Goal: Task Accomplishment & Management: Manage account settings

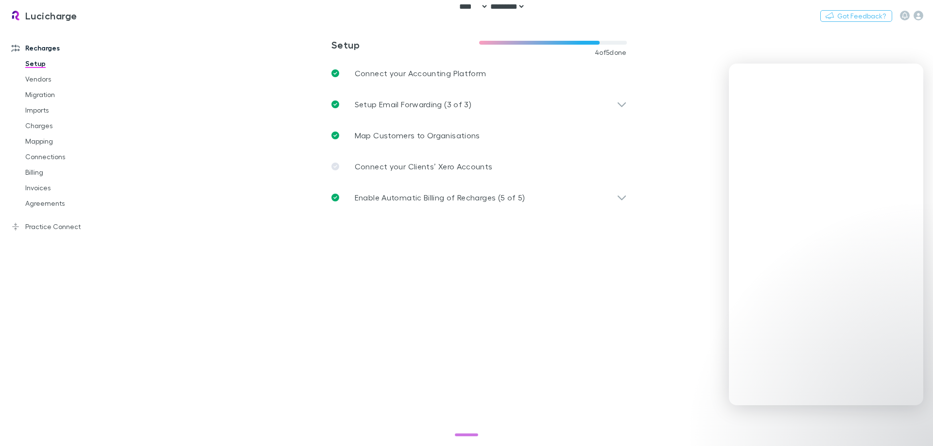
select select "****"
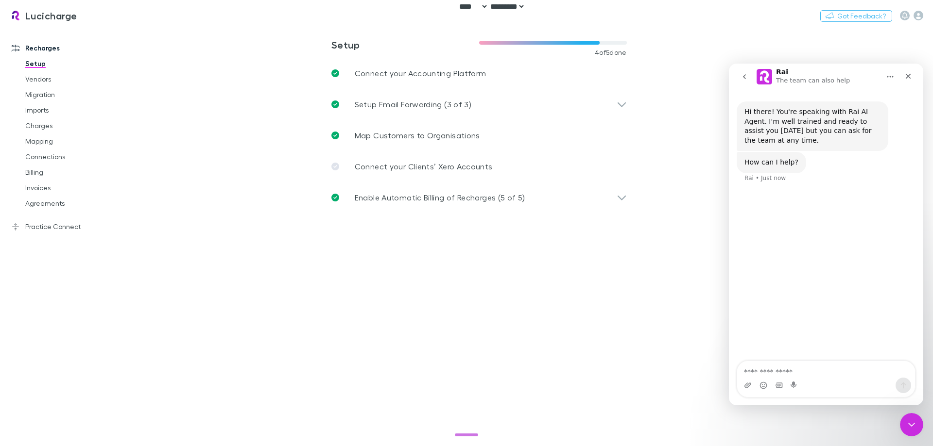
click at [743, 75] on icon "go back" at bounding box center [744, 77] width 8 height 8
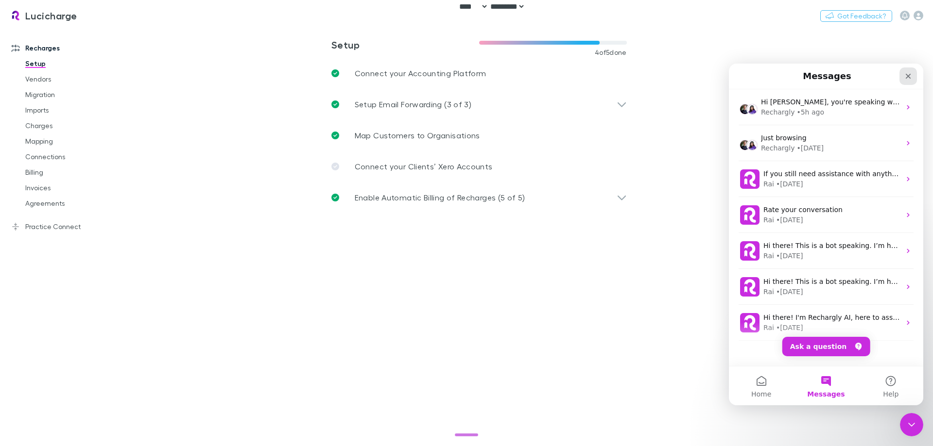
click at [910, 77] on icon "Close" at bounding box center [908, 76] width 8 height 8
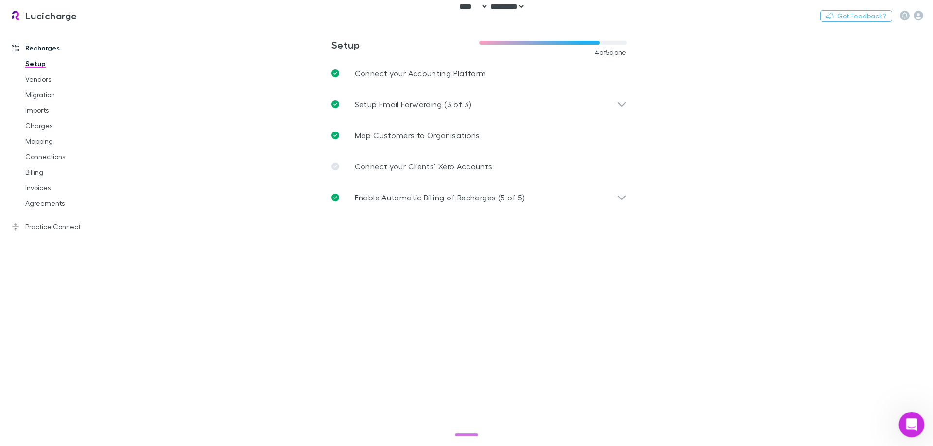
click at [906, 424] on icon "Open Intercom Messenger" at bounding box center [910, 424] width 16 height 16
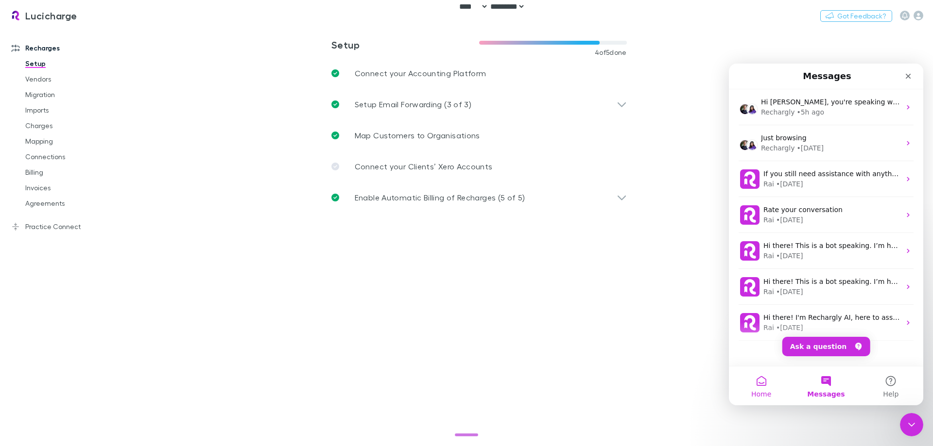
click at [766, 391] on span "Home" at bounding box center [761, 394] width 20 height 7
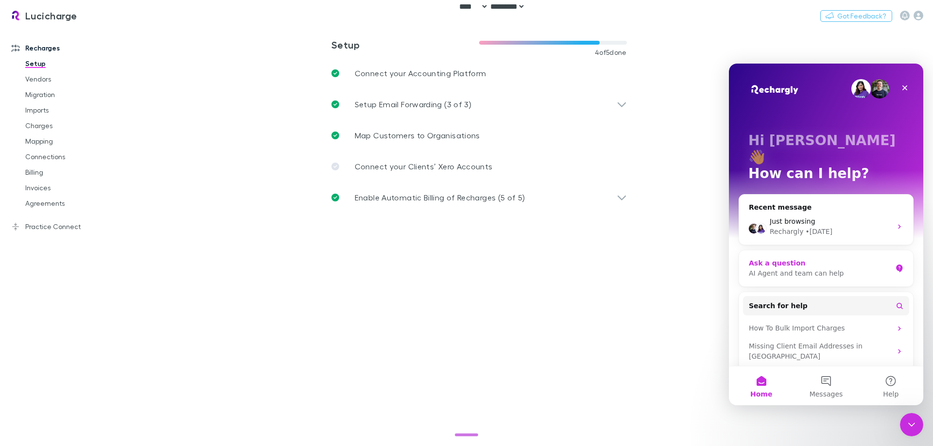
click at [814, 258] on div "Ask a question" at bounding box center [820, 263] width 143 height 10
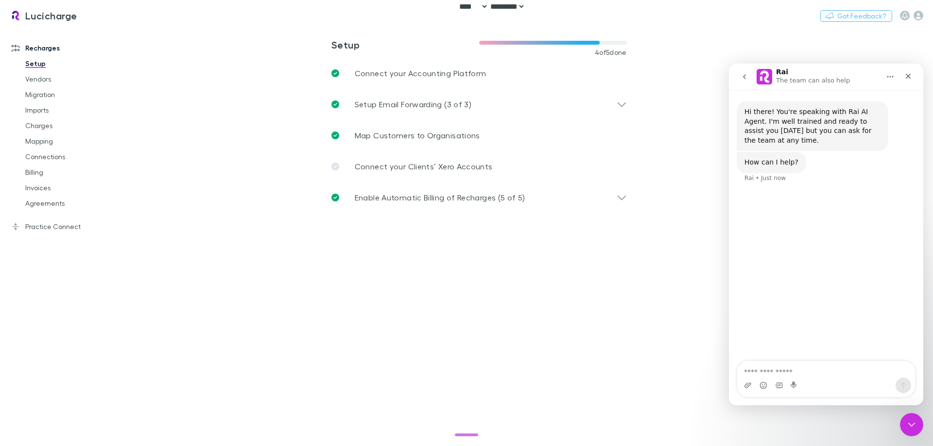
click at [738, 83] on button "go back" at bounding box center [744, 77] width 18 height 18
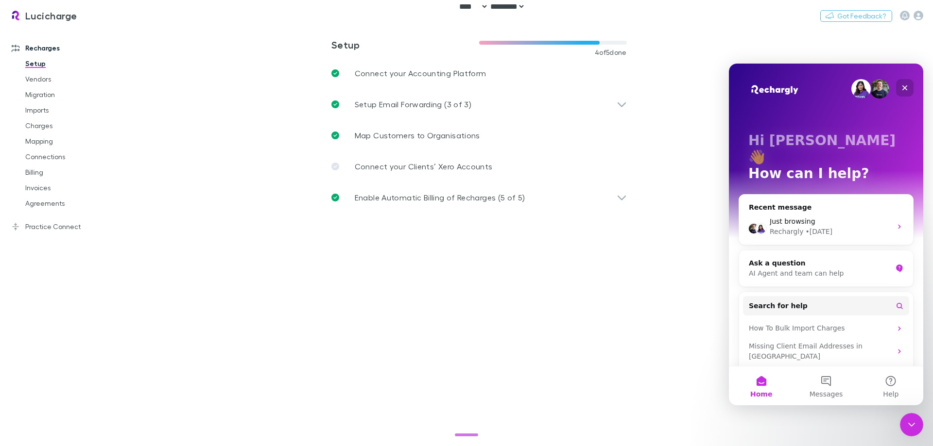
drag, startPoint x: 907, startPoint y: 82, endPoint x: 1616, endPoint y: 162, distance: 713.2
click at [907, 82] on div "Close" at bounding box center [904, 87] width 17 height 17
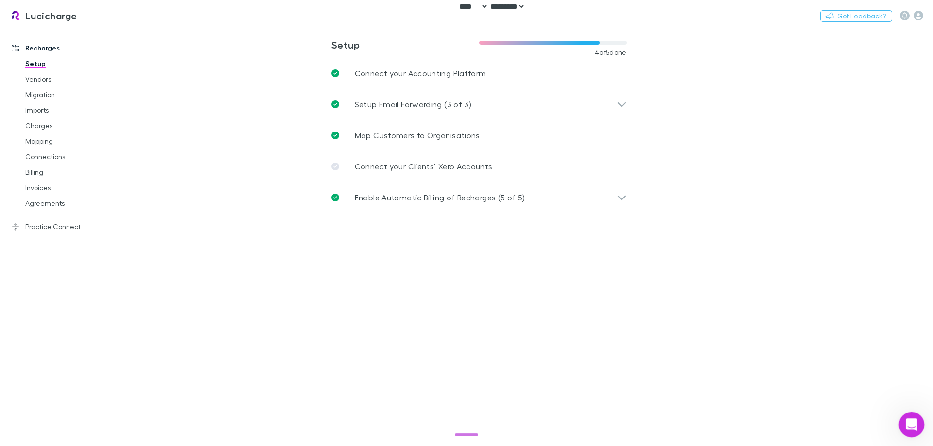
click at [902, 422] on div "Open Intercom Messenger" at bounding box center [910, 424] width 32 height 32
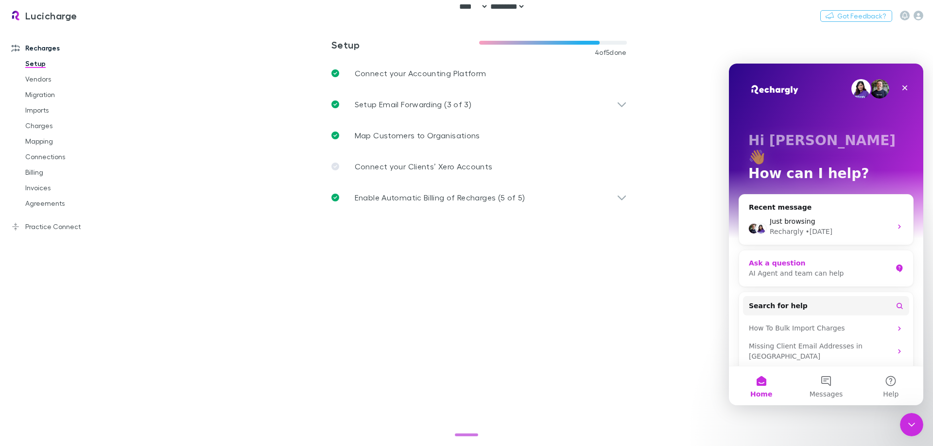
click at [797, 258] on div "Ask a question" at bounding box center [820, 263] width 143 height 10
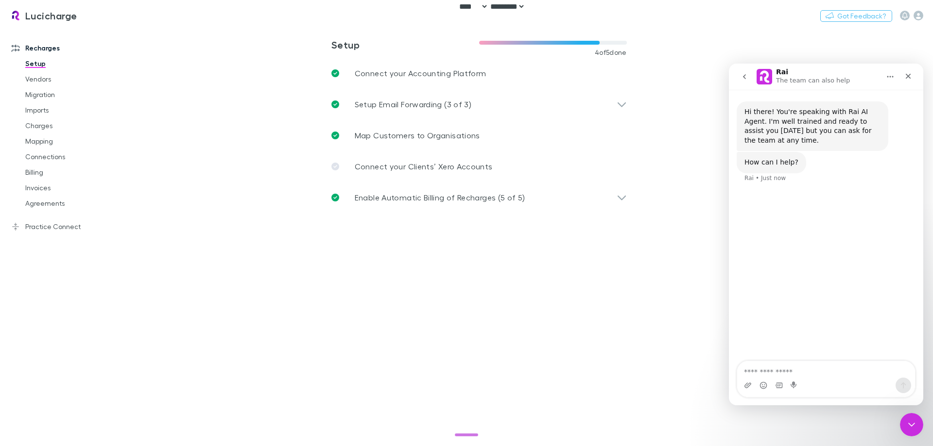
click at [743, 75] on icon "go back" at bounding box center [744, 77] width 8 height 8
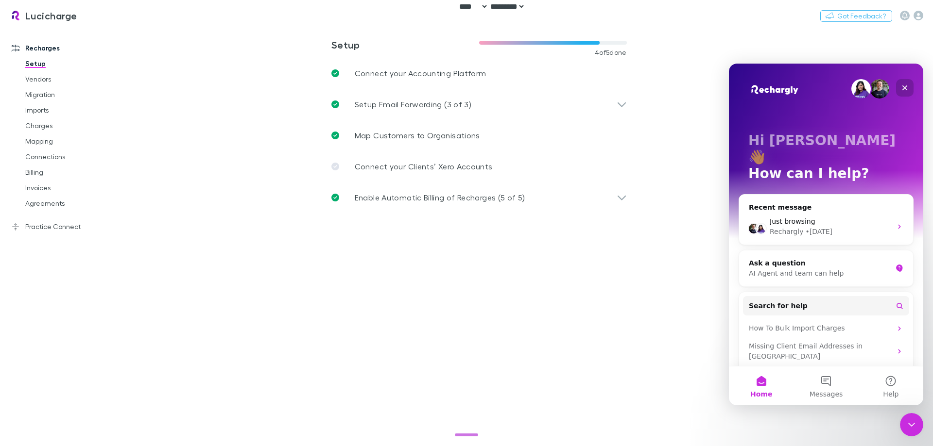
drag, startPoint x: 905, startPoint y: 85, endPoint x: 1081, endPoint y: 158, distance: 190.7
click at [905, 85] on icon "Close" at bounding box center [905, 88] width 8 height 8
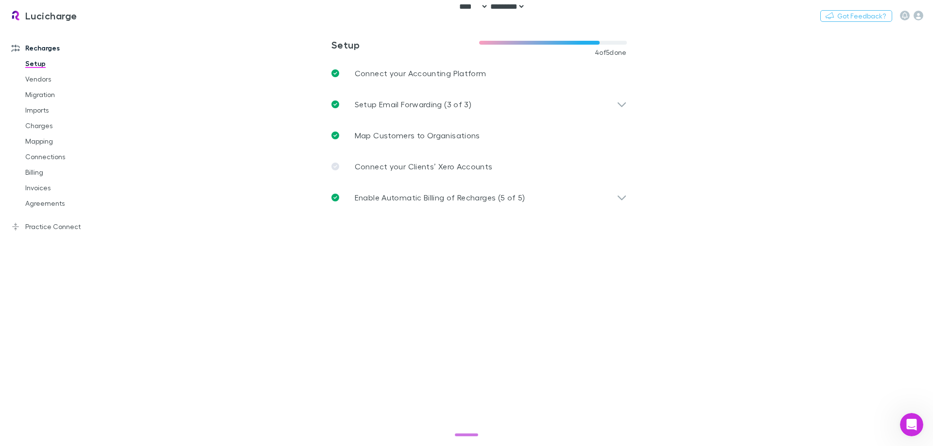
click at [184, 85] on main "**********" at bounding box center [529, 236] width 807 height 419
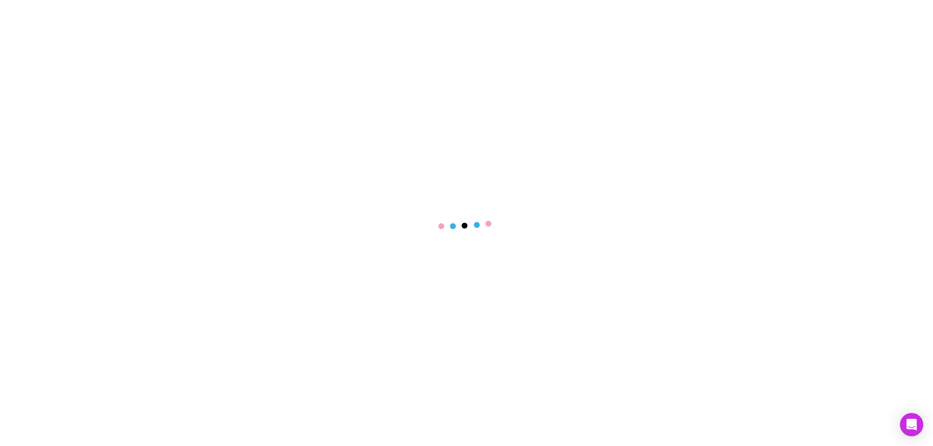
select select "****"
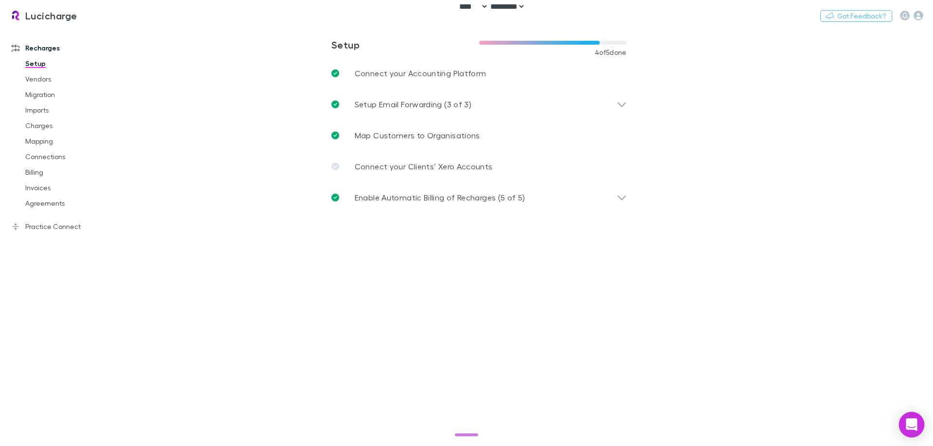
click at [905, 419] on div "Open Intercom Messenger" at bounding box center [912, 425] width 26 height 26
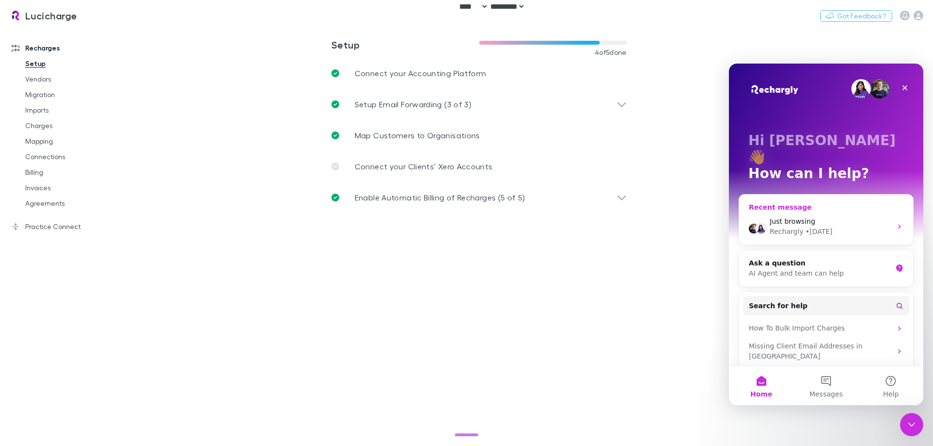
click at [805, 227] on div "• 3d ago" at bounding box center [818, 232] width 27 height 10
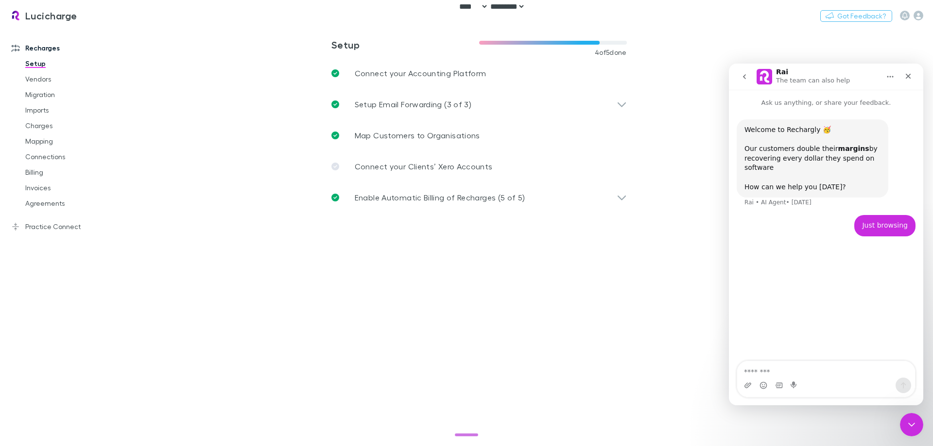
drag, startPoint x: 866, startPoint y: 375, endPoint x: 783, endPoint y: 212, distance: 182.5
click at [858, 361] on textarea "Message…" at bounding box center [826, 369] width 178 height 17
click at [749, 75] on button "go back" at bounding box center [744, 77] width 18 height 18
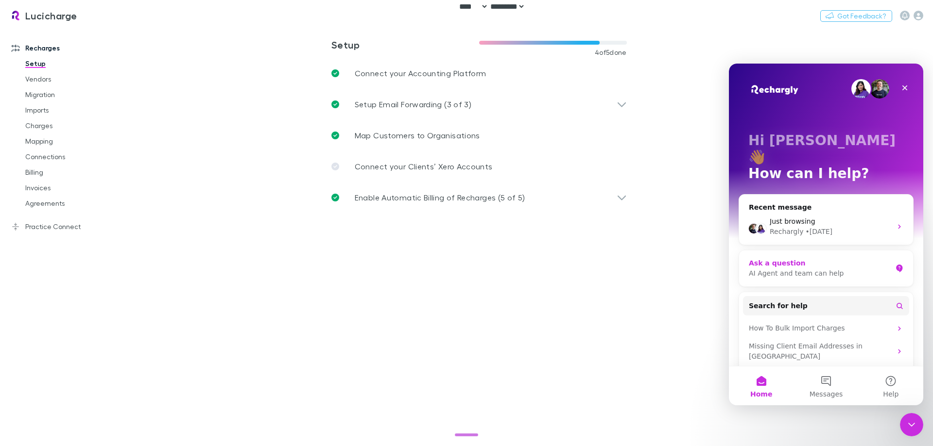
click at [819, 258] on div "Ask a question" at bounding box center [820, 263] width 143 height 10
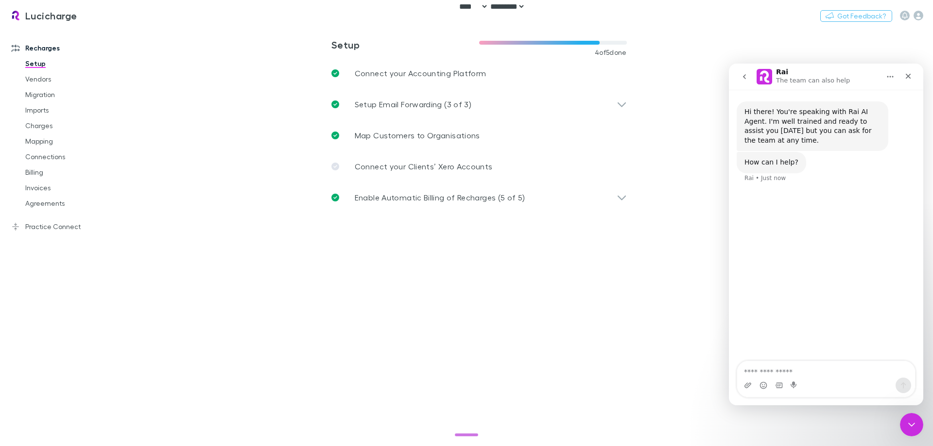
click at [836, 371] on textarea "Ask a question…" at bounding box center [826, 369] width 178 height 17
click at [743, 82] on button "go back" at bounding box center [744, 77] width 18 height 18
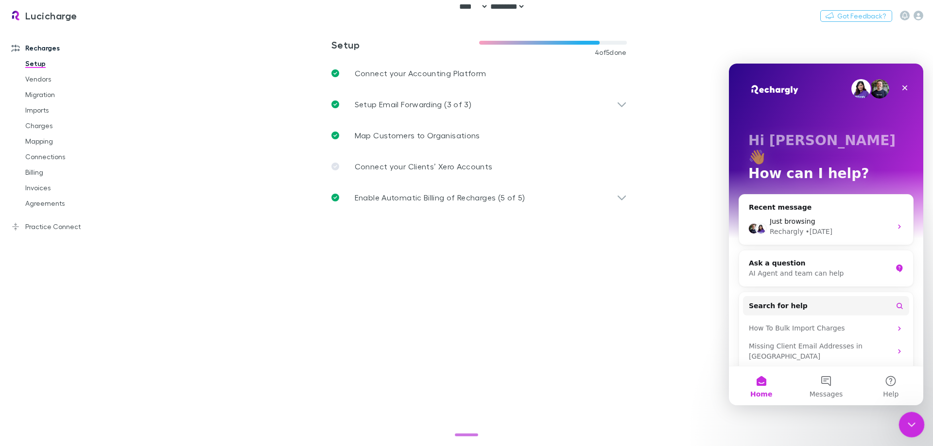
click at [911, 431] on div "Close Intercom Messenger" at bounding box center [909, 423] width 23 height 23
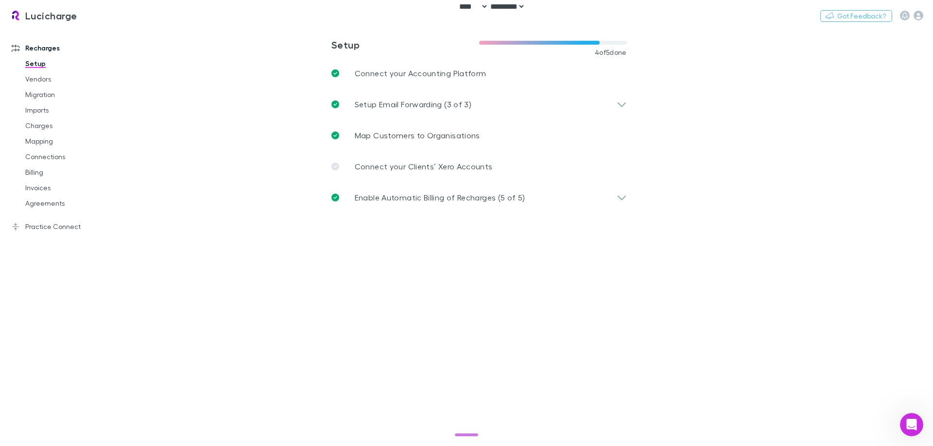
click at [316, 323] on main "**********" at bounding box center [529, 236] width 807 height 419
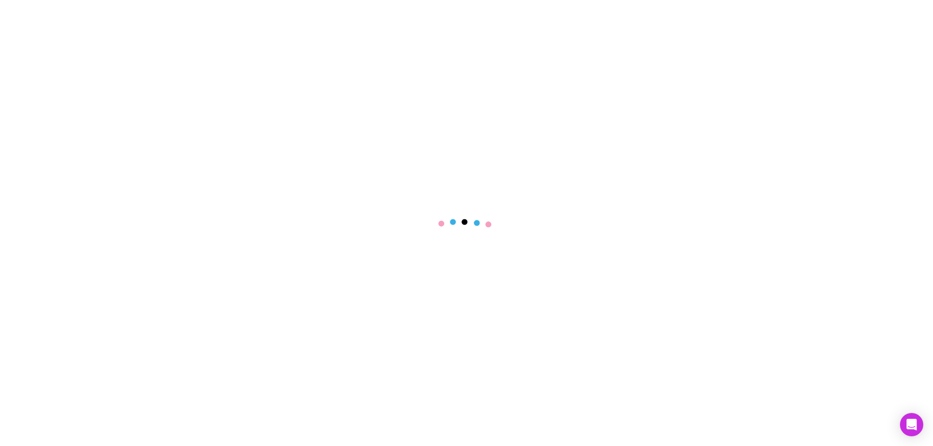
select select "****"
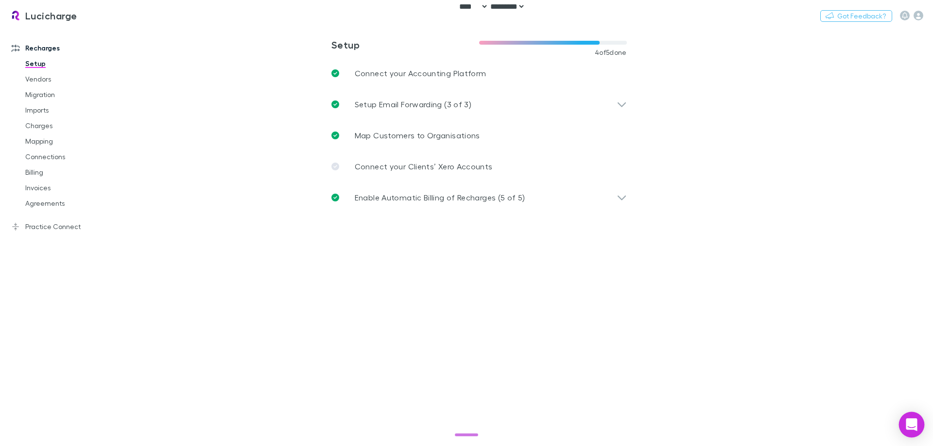
click at [903, 421] on div "Open Intercom Messenger" at bounding box center [912, 425] width 26 height 26
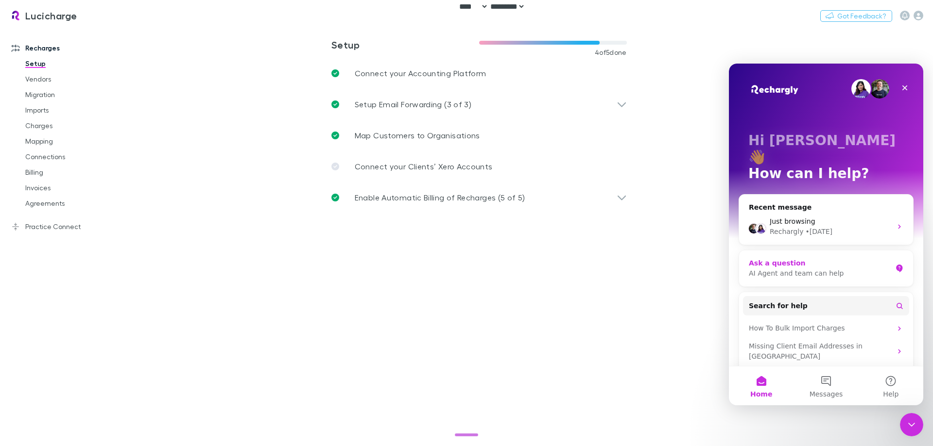
click at [869, 258] on div "Ask a question" at bounding box center [820, 263] width 143 height 10
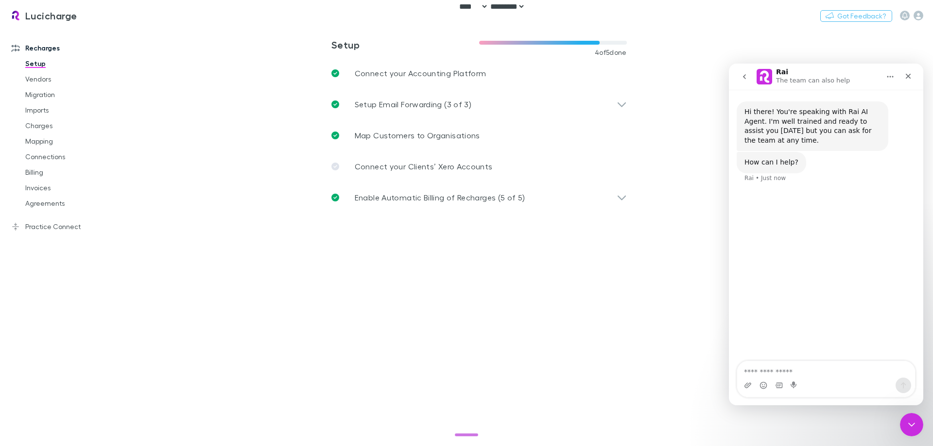
click at [746, 76] on icon "go back" at bounding box center [744, 77] width 8 height 8
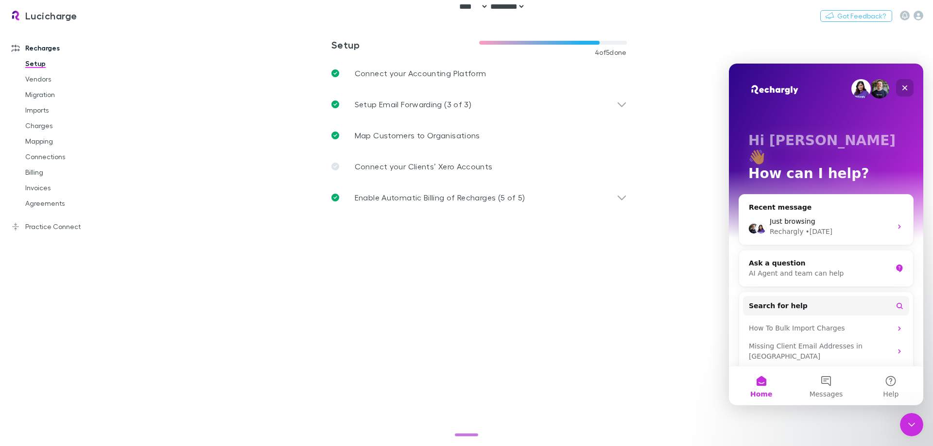
click at [907, 89] on icon "Close" at bounding box center [905, 88] width 8 height 8
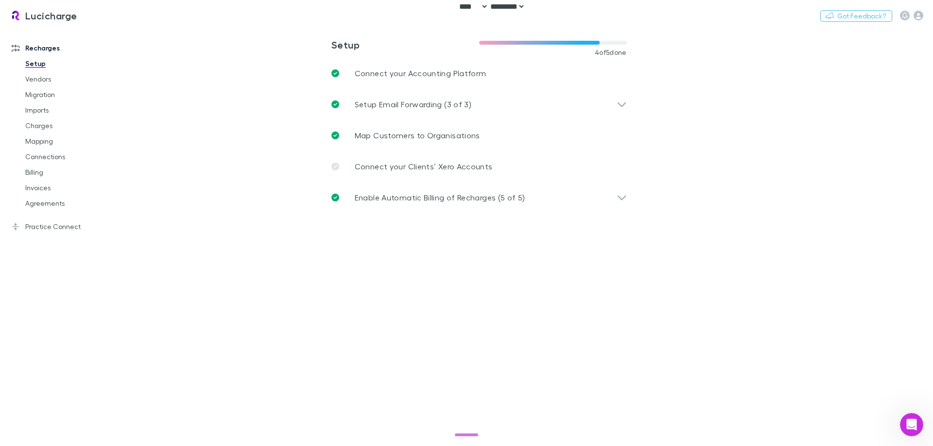
click at [251, 113] on main "**********" at bounding box center [529, 236] width 807 height 419
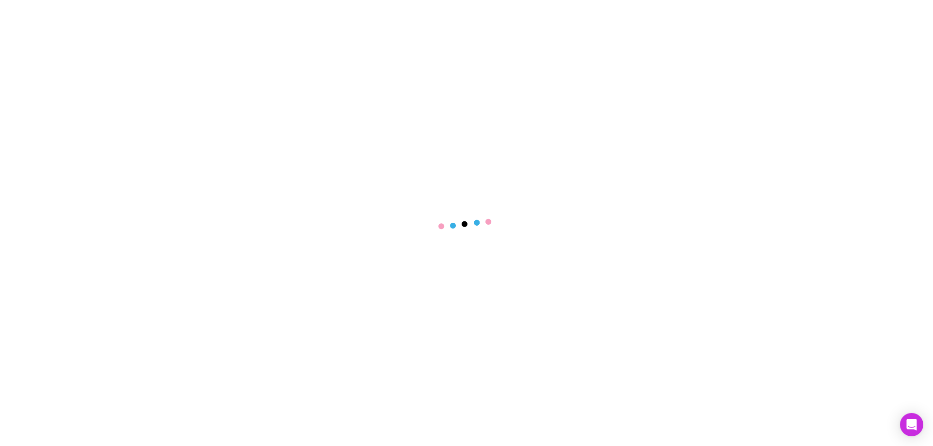
select select "****"
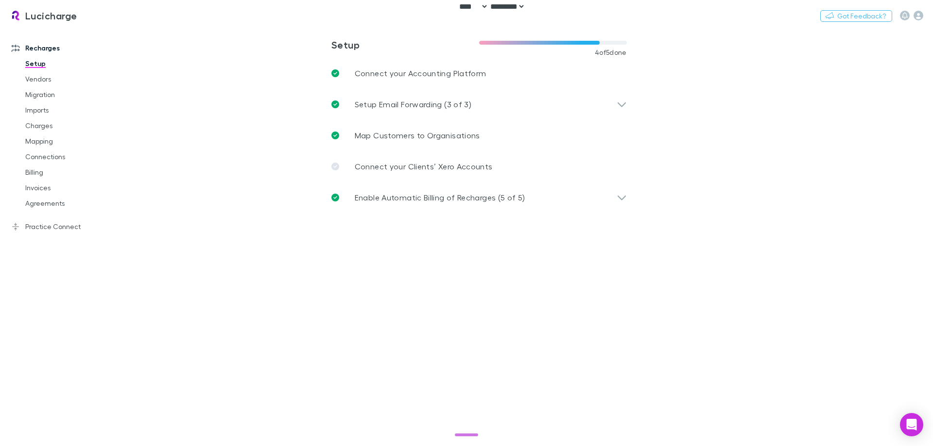
click at [256, 209] on main "**********" at bounding box center [529, 236] width 807 height 419
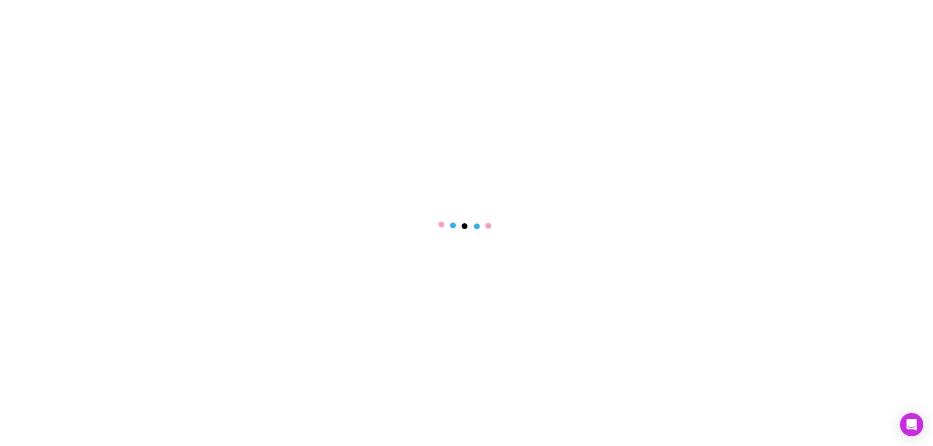
select select "****"
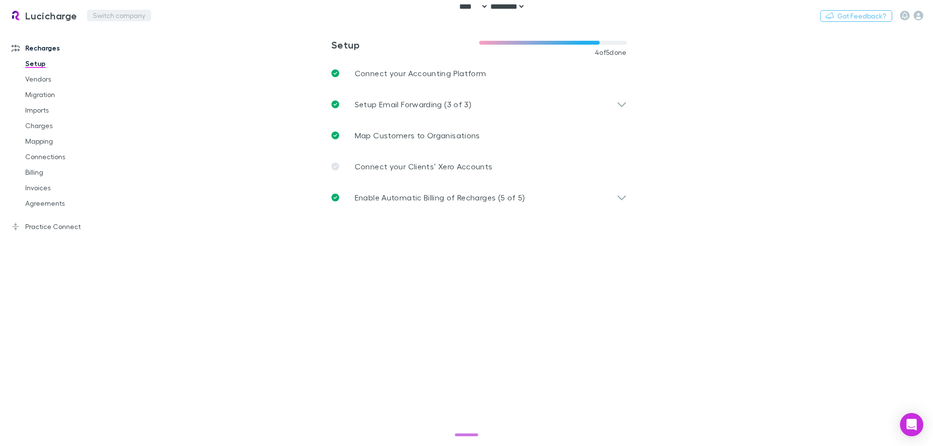
click at [112, 19] on button "Switch company" at bounding box center [119, 16] width 64 height 12
type input "*****"
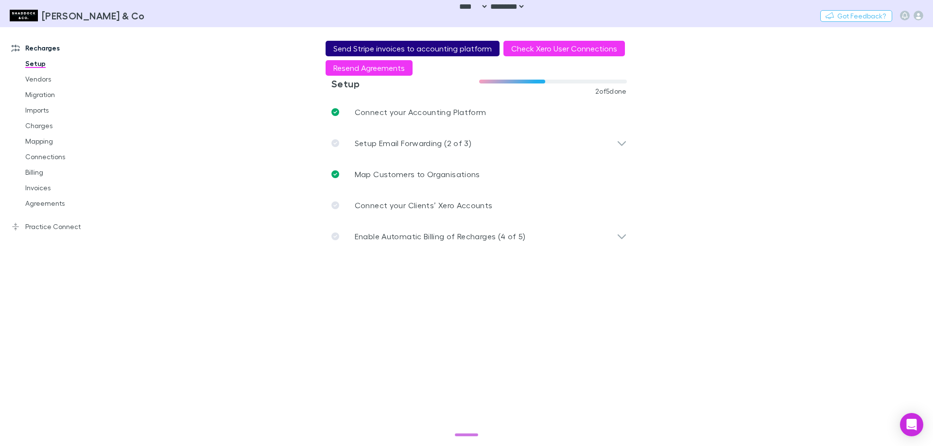
click at [447, 52] on button "Send Stripe invoices to accounting platform" at bounding box center [412, 49] width 174 height 16
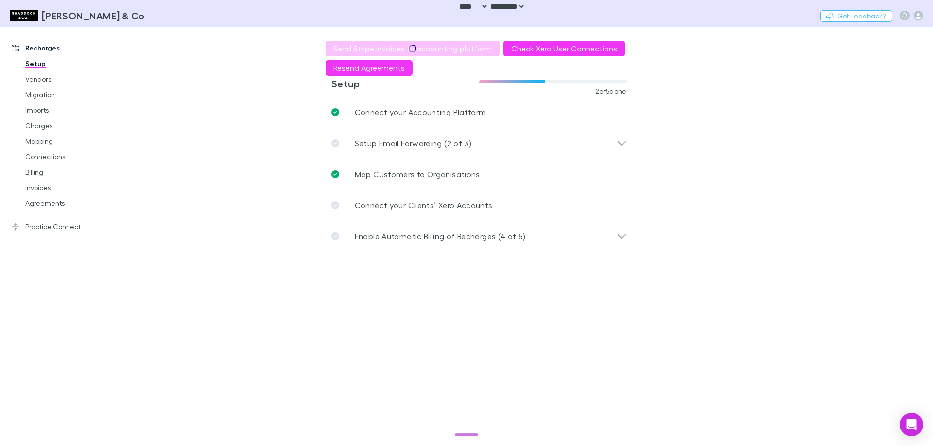
click at [775, 156] on main "**********" at bounding box center [529, 236] width 807 height 419
click at [920, 17] on icon "button" at bounding box center [918, 16] width 10 height 10
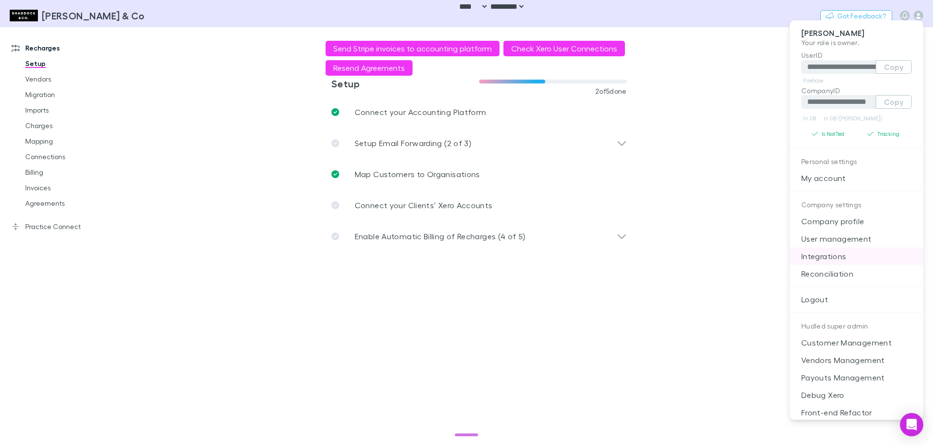
click at [849, 261] on p "Integrations" at bounding box center [856, 256] width 134 height 17
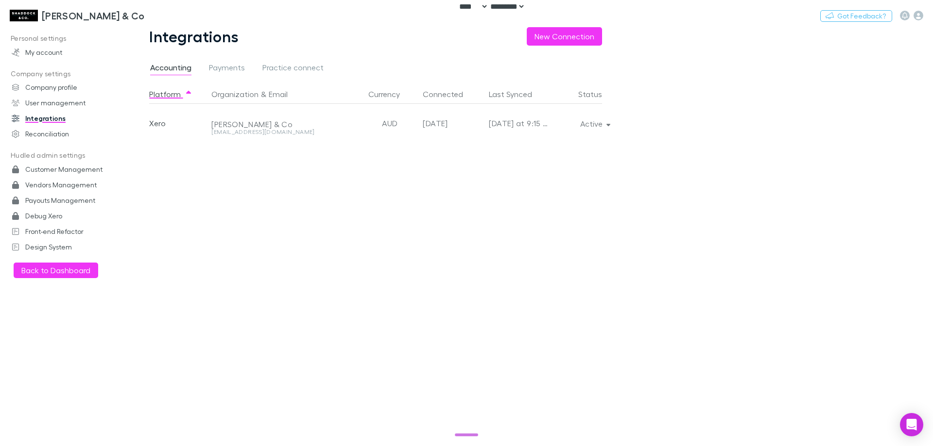
drag, startPoint x: 416, startPoint y: 261, endPoint x: 476, endPoint y: 216, distance: 74.5
click at [421, 254] on div "Platform Organization & Email Currency Connected Last Synced Status Xero Shaddo…" at bounding box center [383, 266] width 468 height 362
click at [597, 122] on button "Active" at bounding box center [594, 124] width 44 height 14
click at [566, 147] on p "Re-sync now" at bounding box center [549, 143] width 134 height 17
click at [250, 234] on div at bounding box center [466, 223] width 933 height 446
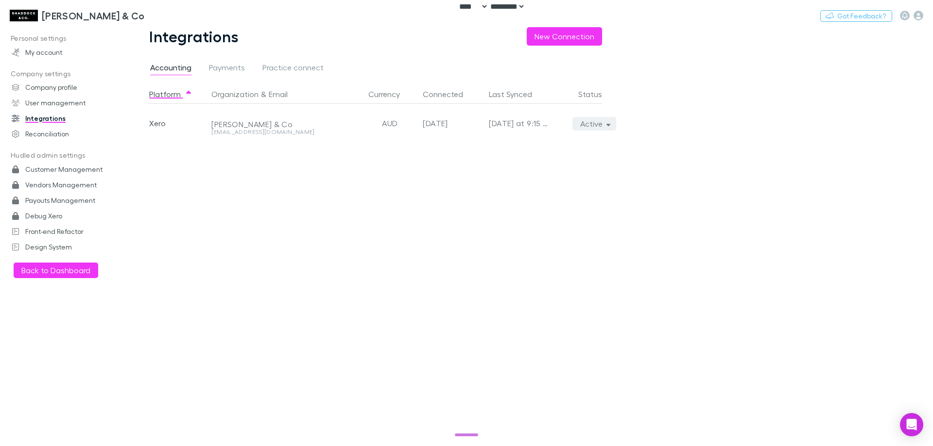
click at [589, 120] on button "Active" at bounding box center [594, 124] width 44 height 14
click at [337, 204] on div at bounding box center [466, 223] width 933 height 446
click at [73, 201] on link "Payouts Management" at bounding box center [66, 201] width 129 height 16
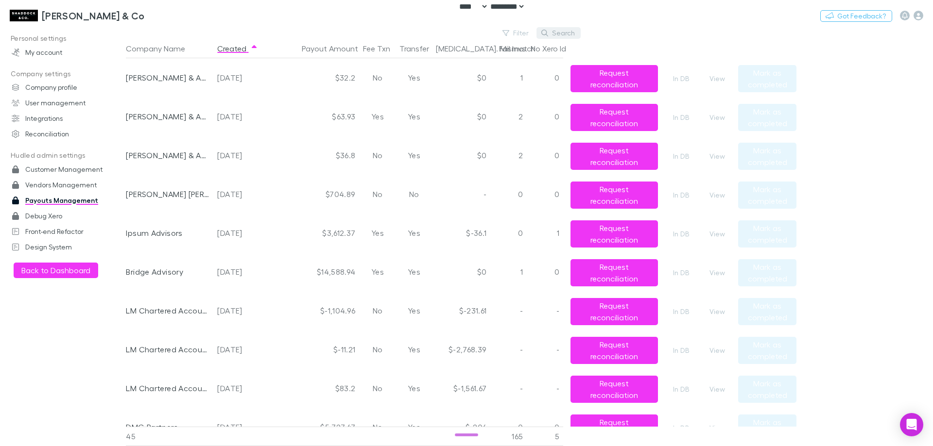
click at [562, 31] on button "Search" at bounding box center [558, 33] width 44 height 12
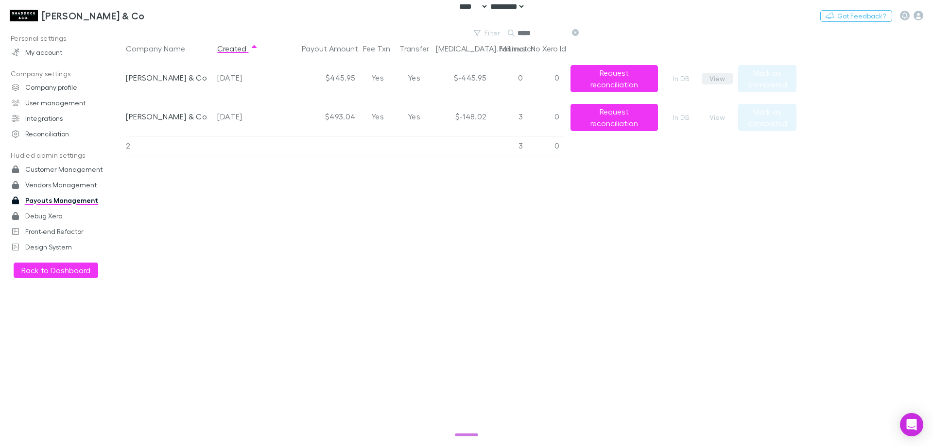
type input "*****"
click at [721, 78] on button "View" at bounding box center [716, 79] width 31 height 12
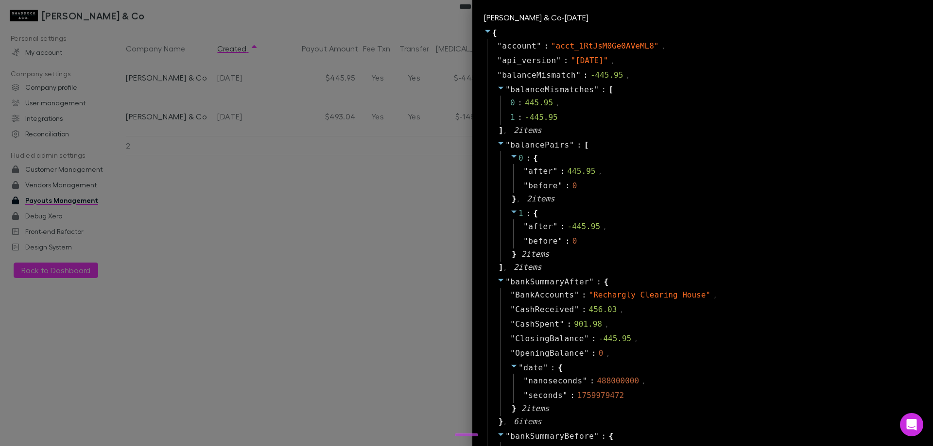
click at [330, 275] on div at bounding box center [466, 223] width 933 height 446
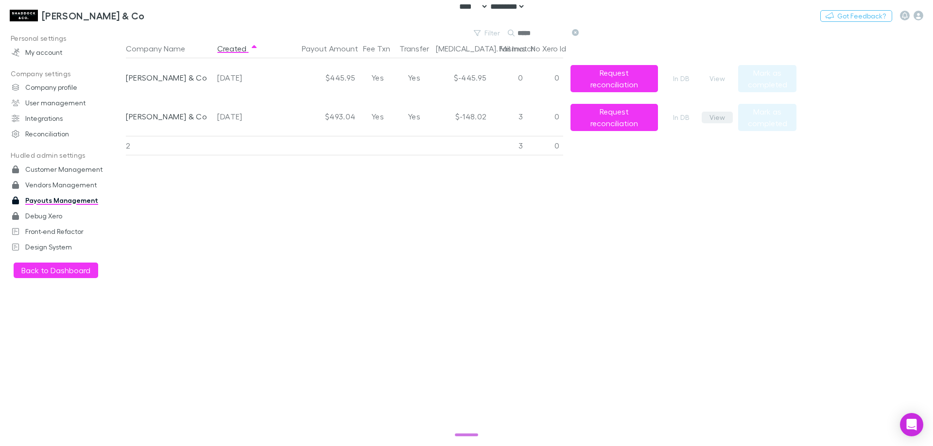
click at [706, 116] on button "View" at bounding box center [716, 118] width 31 height 12
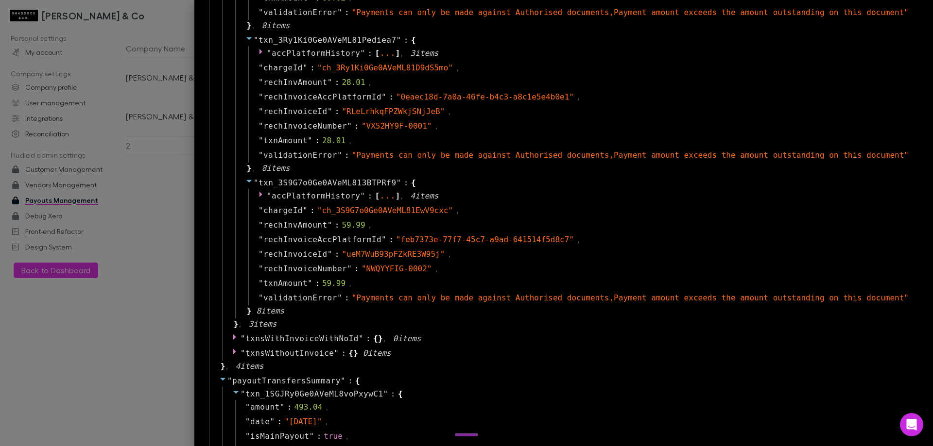
scroll to position [953, 0]
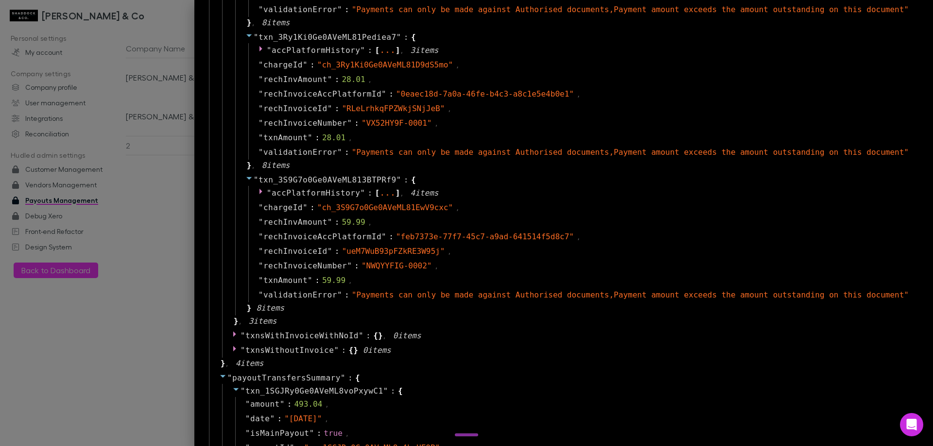
click at [146, 248] on div at bounding box center [466, 223] width 933 height 446
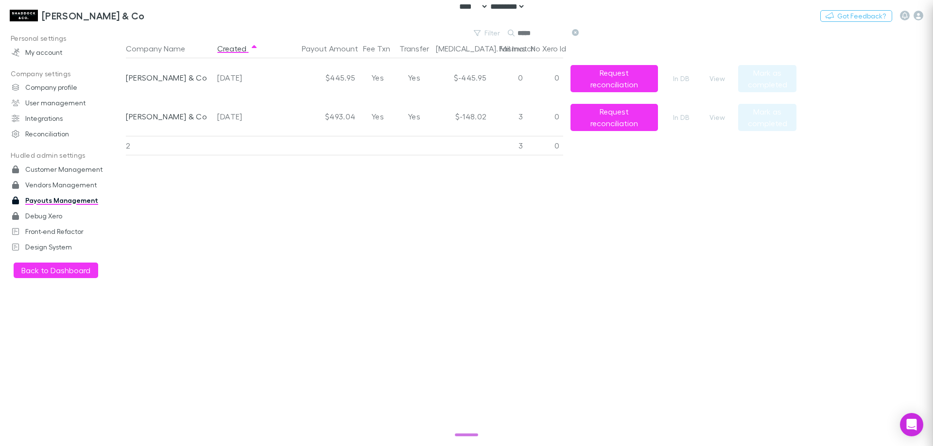
scroll to position [0, 0]
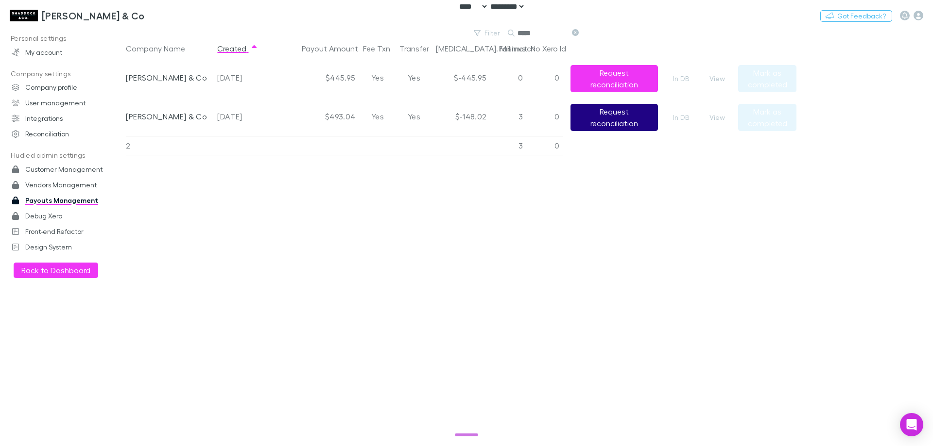
click at [597, 122] on button "Request reconciliation" at bounding box center [613, 117] width 87 height 27
click at [718, 116] on button "View" at bounding box center [716, 118] width 31 height 12
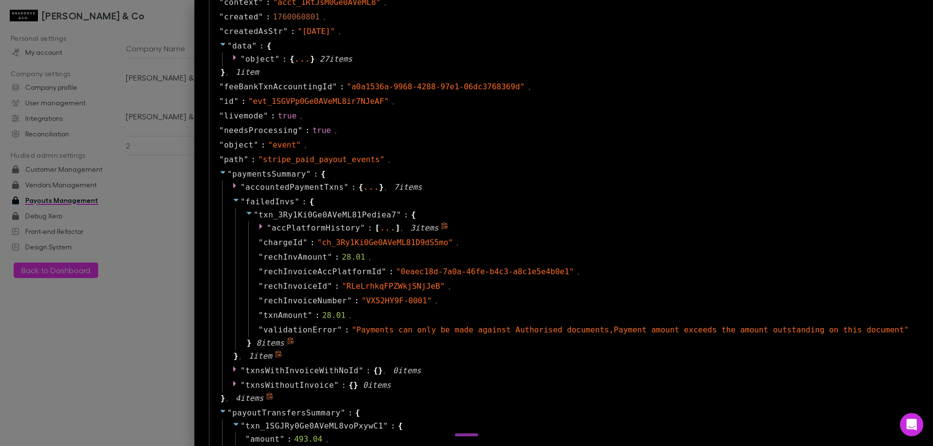
scroll to position [729, 0]
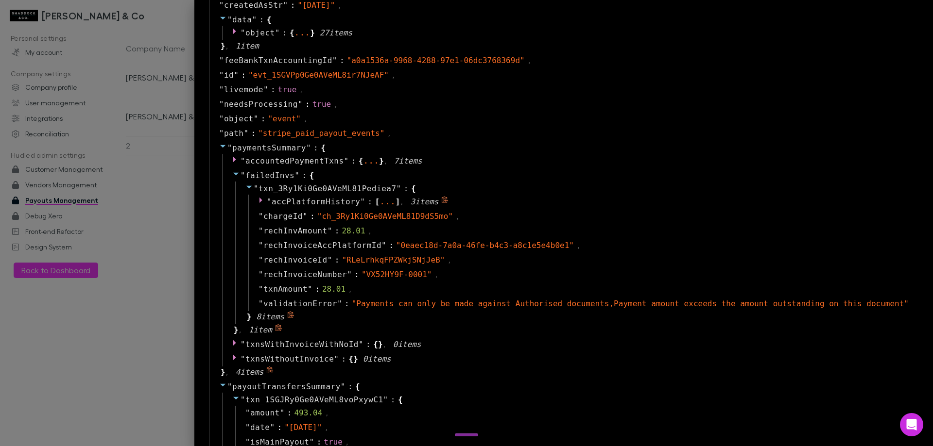
click at [360, 203] on span "accPlatformHistory" at bounding box center [316, 201] width 88 height 9
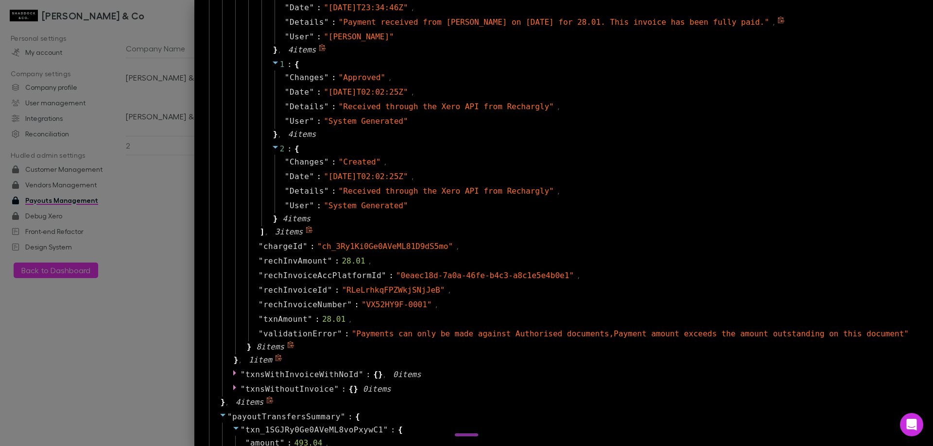
scroll to position [923, 0]
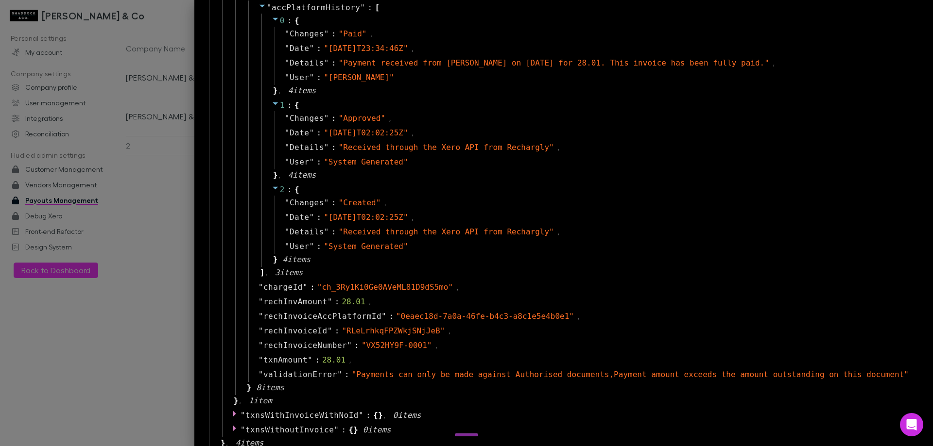
click at [203, 253] on div at bounding box center [466, 223] width 933 height 446
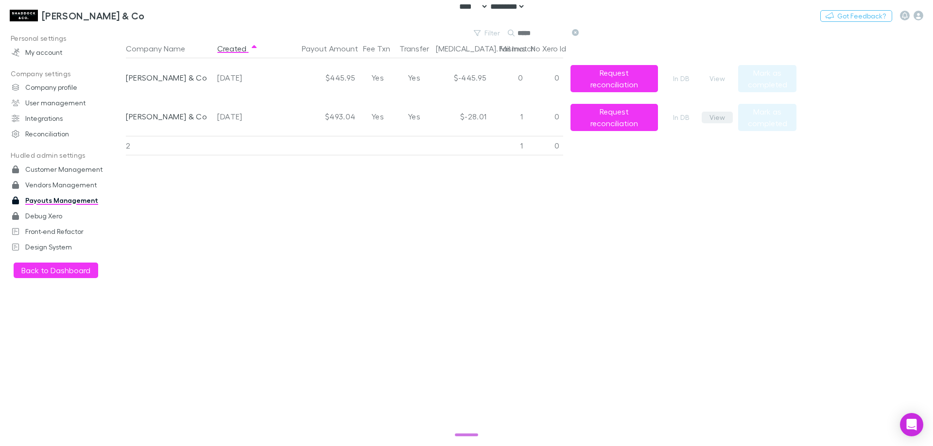
click at [723, 119] on button "View" at bounding box center [716, 118] width 31 height 12
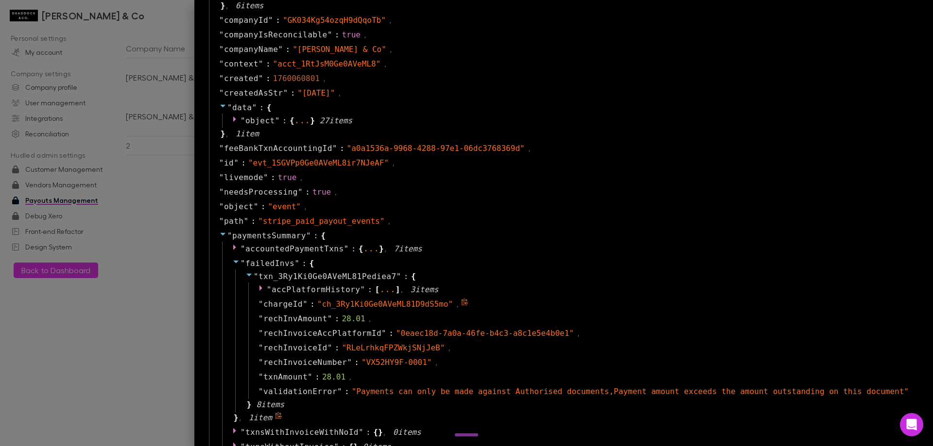
scroll to position [826, 0]
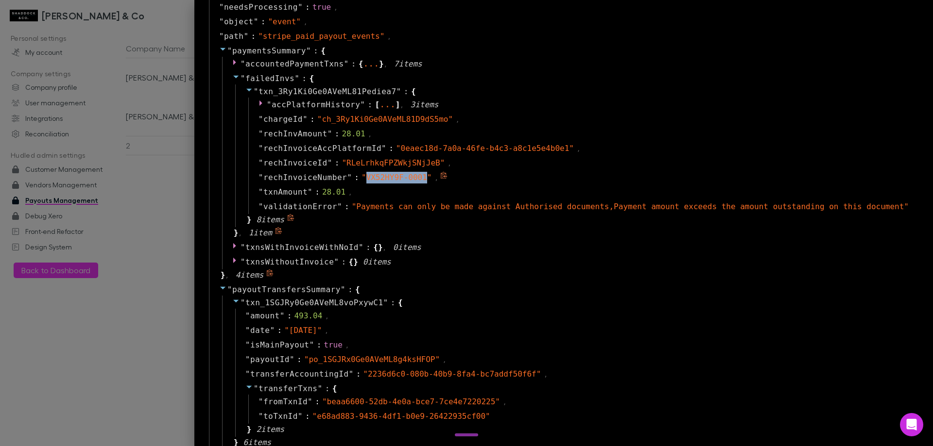
drag, startPoint x: 462, startPoint y: 178, endPoint x: 405, endPoint y: 177, distance: 57.8
click at [405, 177] on span "" VX52HY9F-0001 "" at bounding box center [396, 177] width 70 height 9
copy span "VX52HY9F-0001"
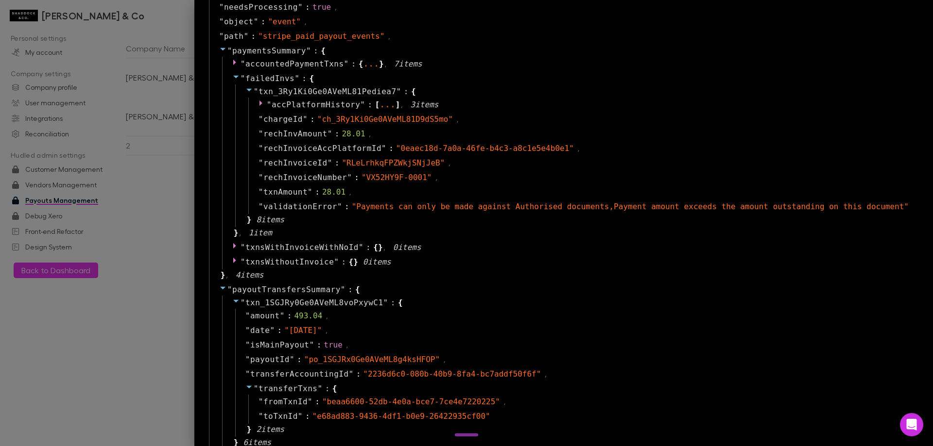
click at [908, 146] on div "" txn_3Ry1Ki0Ge0AVeML81Pediea7 " : { " accPlatformHistory " : [ ... ] , 3 item …" at bounding box center [575, 156] width 681 height 143
click at [290, 239] on div "" failedInvs " : { " txn_3Ry1Ki0Ge0AVeML81Pediea7 " : { " accPlatformHistory " …" at bounding box center [570, 155] width 697 height 169
click at [189, 264] on div at bounding box center [466, 223] width 933 height 446
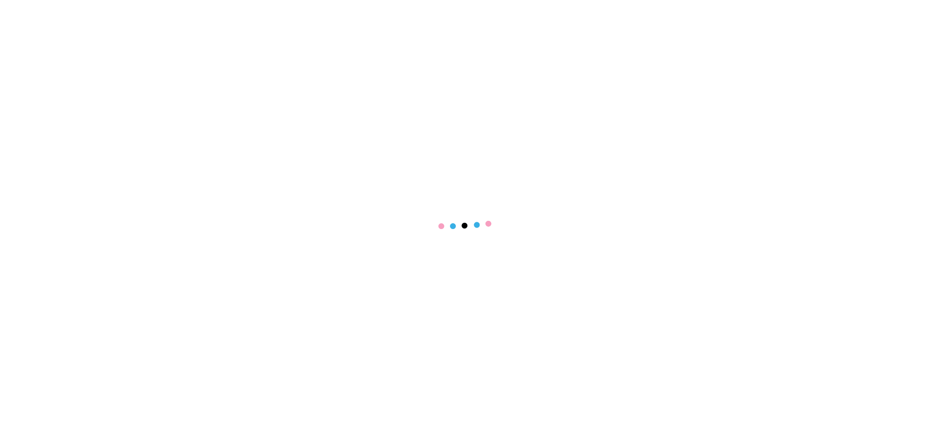
select select "****"
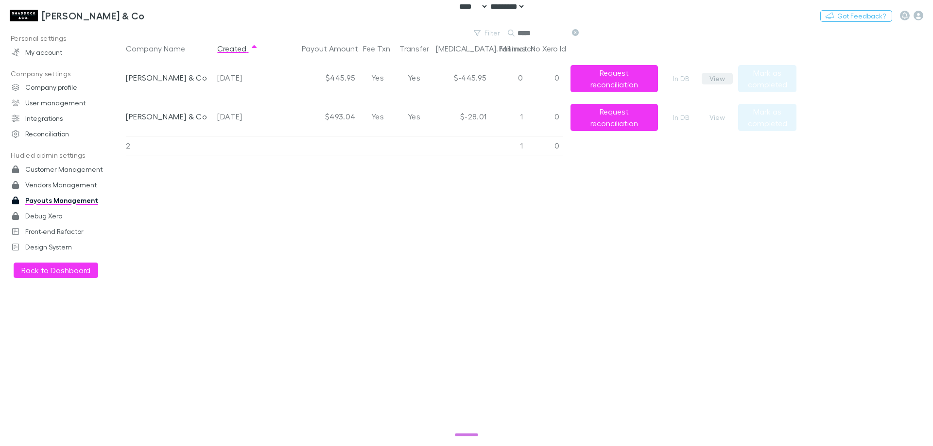
click at [720, 80] on button "View" at bounding box center [716, 79] width 31 height 12
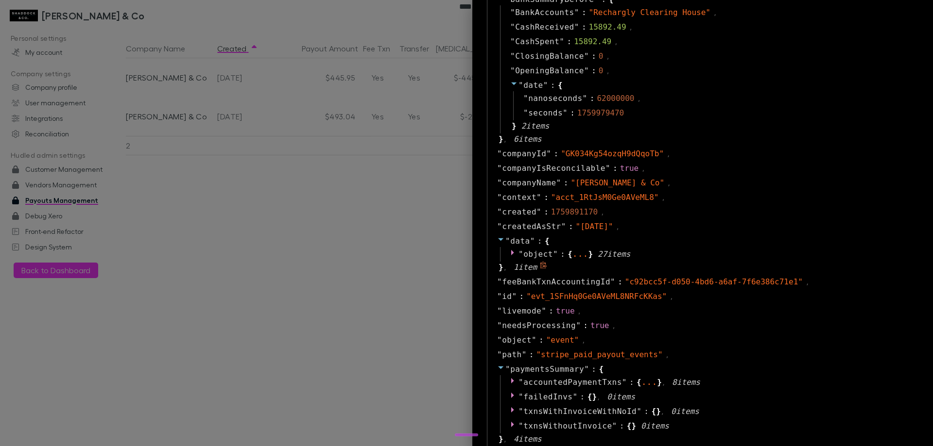
scroll to position [340, 0]
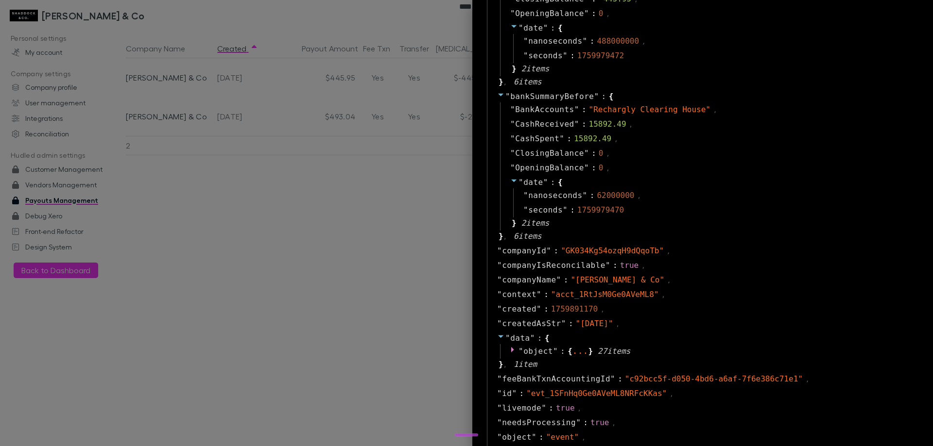
click at [399, 225] on div at bounding box center [466, 223] width 933 height 446
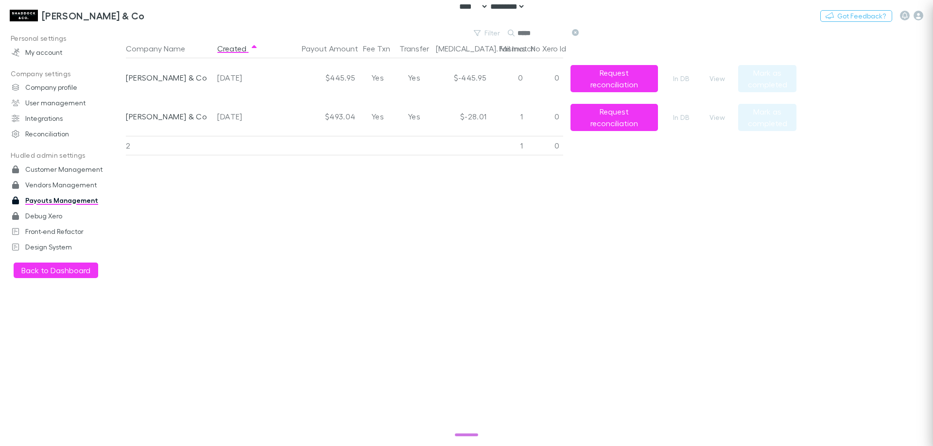
scroll to position [0, 0]
drag, startPoint x: 339, startPoint y: 252, endPoint x: 337, endPoint y: 247, distance: 5.1
click at [337, 247] on div "Company Name Created Payout Amount Fee Txn Transfer [MEDICAL_DATA]. Mismatch Fa…" at bounding box center [461, 243] width 670 height 408
click at [720, 78] on button "View" at bounding box center [716, 79] width 31 height 12
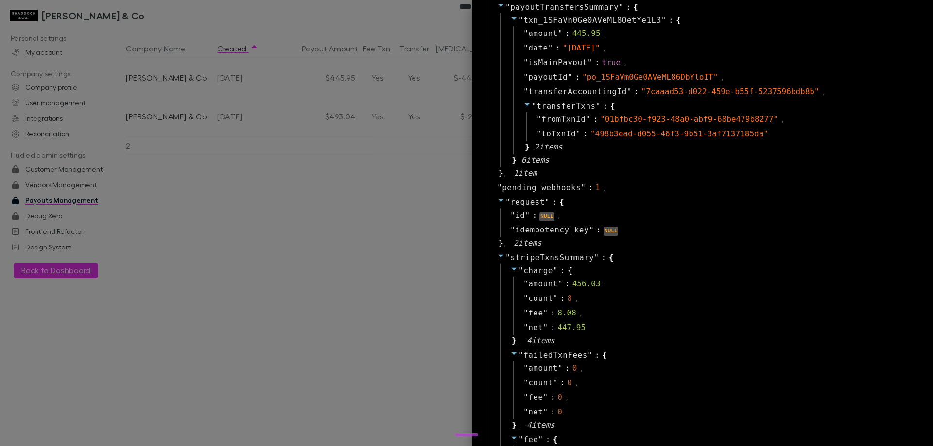
scroll to position [923, 0]
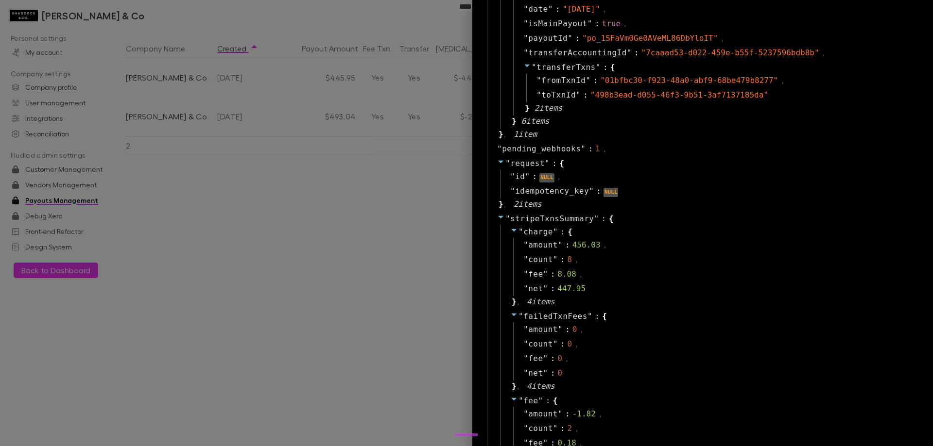
click at [221, 257] on div at bounding box center [466, 223] width 933 height 446
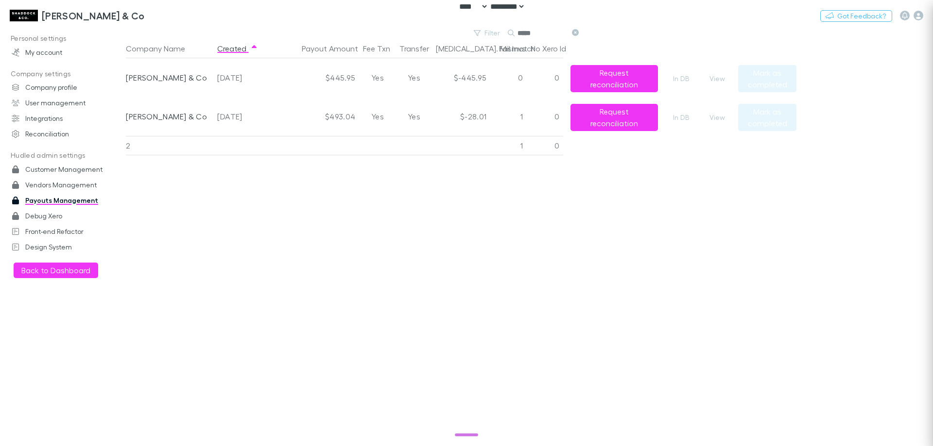
scroll to position [0, 0]
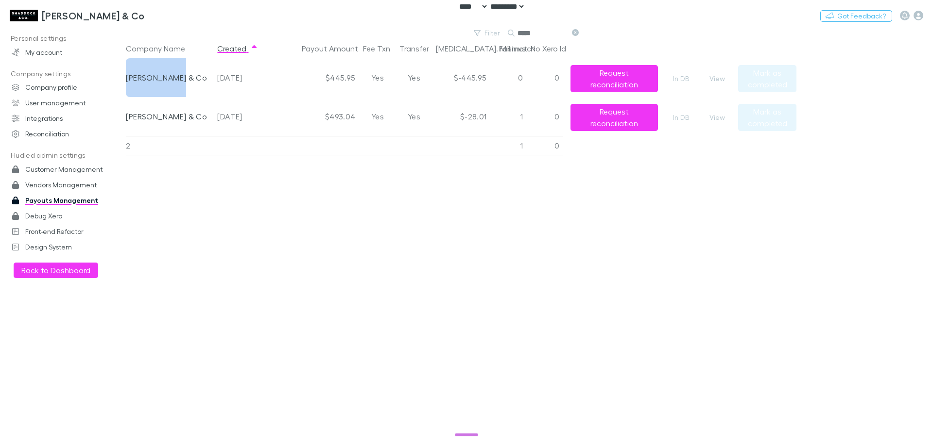
drag, startPoint x: 170, startPoint y: 79, endPoint x: 127, endPoint y: 78, distance: 42.3
click at [127, 78] on div "[PERSON_NAME] & Co" at bounding box center [168, 77] width 84 height 39
copy div "[PERSON_NAME] & Co"
click at [884, 250] on main "Filter Search ***** Company Name Created Payout Amount Fee Txn Transfer [MEDICA…" at bounding box center [529, 236] width 807 height 419
click at [719, 79] on button "View" at bounding box center [716, 79] width 31 height 12
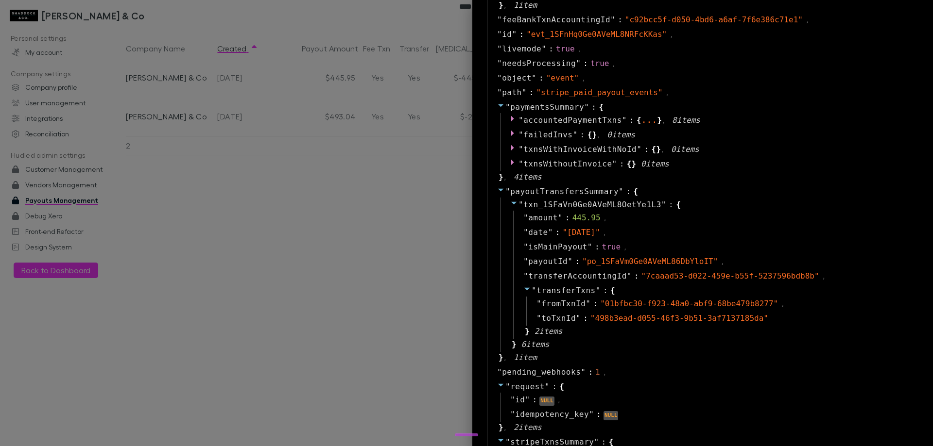
scroll to position [729, 0]
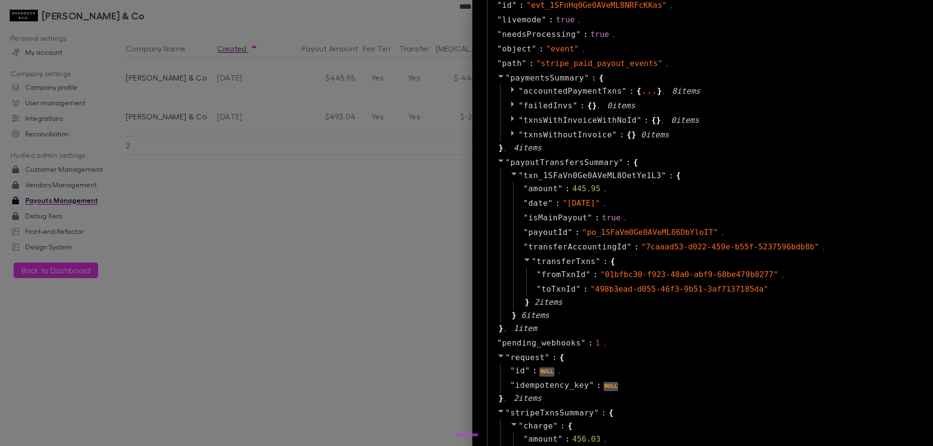
click at [315, 266] on div at bounding box center [466, 223] width 933 height 446
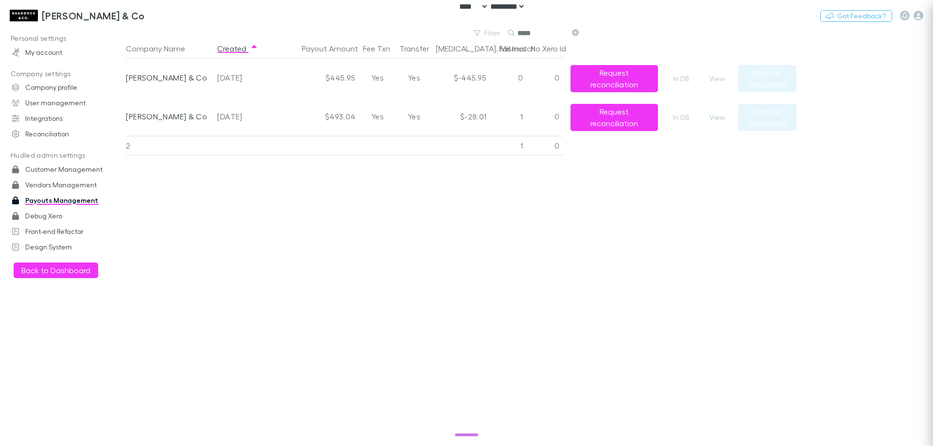
scroll to position [0, 0]
click at [317, 263] on div "Company Name Created Payout Amount Fee Txn Transfer [MEDICAL_DATA]. Mismatch Fa…" at bounding box center [461, 243] width 670 height 408
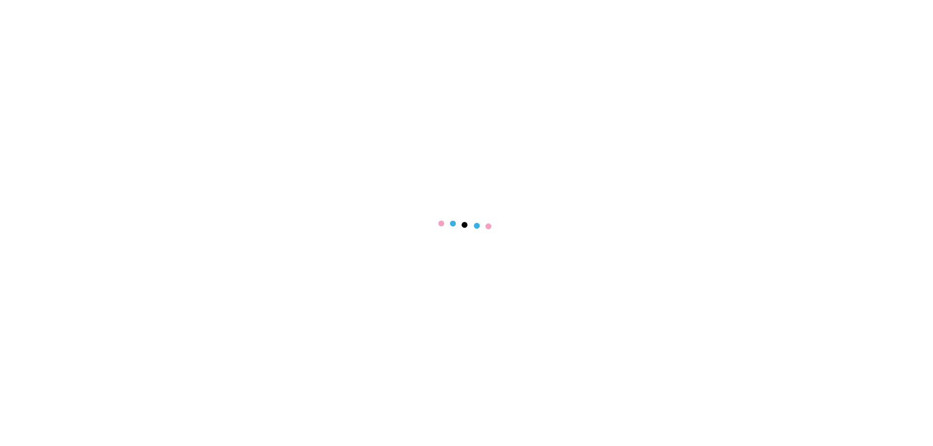
select select "****"
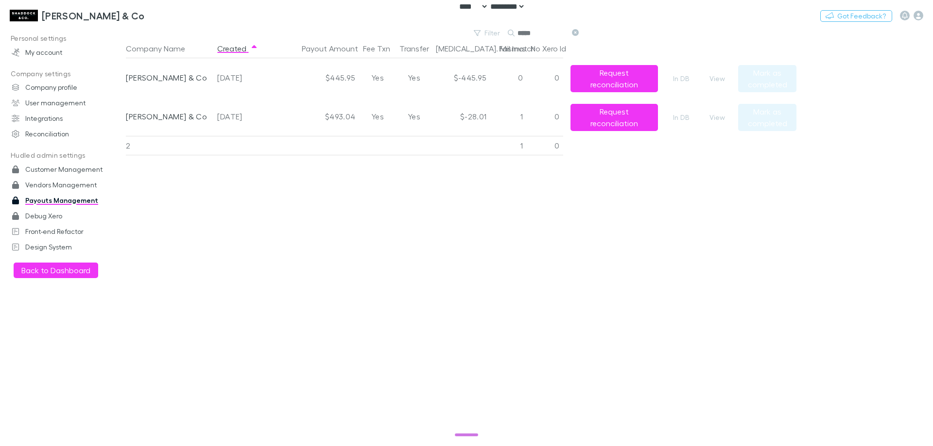
click at [392, 330] on div "Company Name Created Payout Amount Fee Txn Transfer [MEDICAL_DATA]. Mismatch Fa…" at bounding box center [461, 243] width 670 height 408
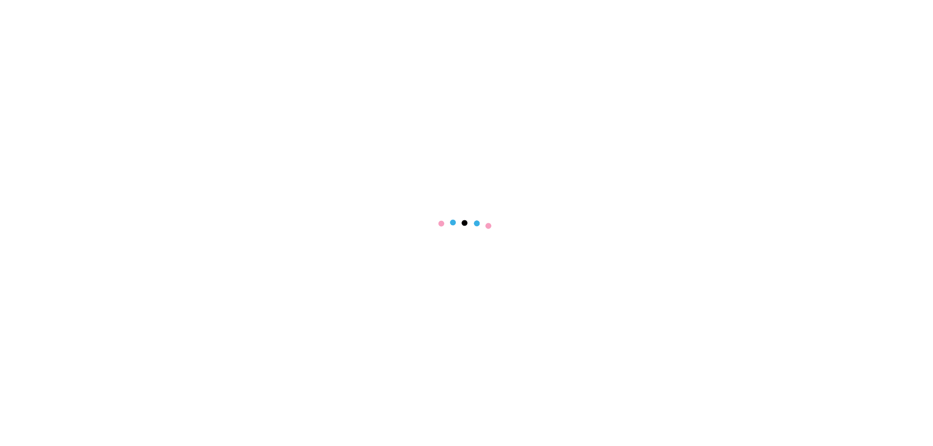
select select "****"
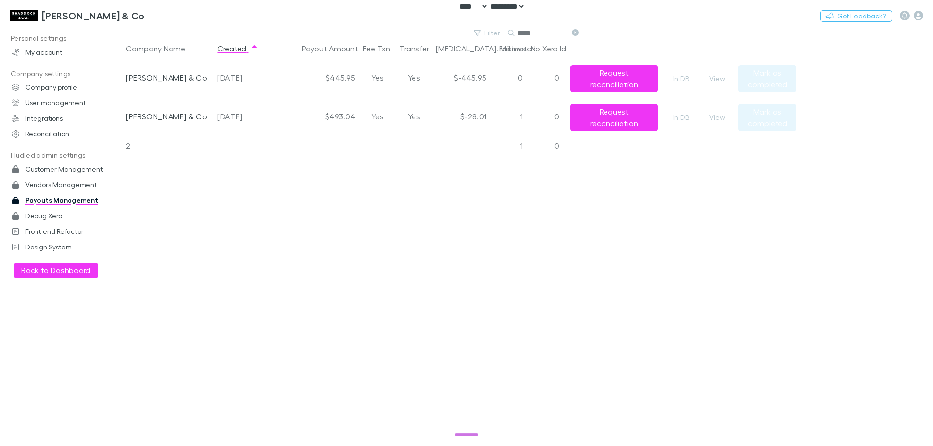
click at [576, 33] on icon at bounding box center [575, 32] width 7 height 7
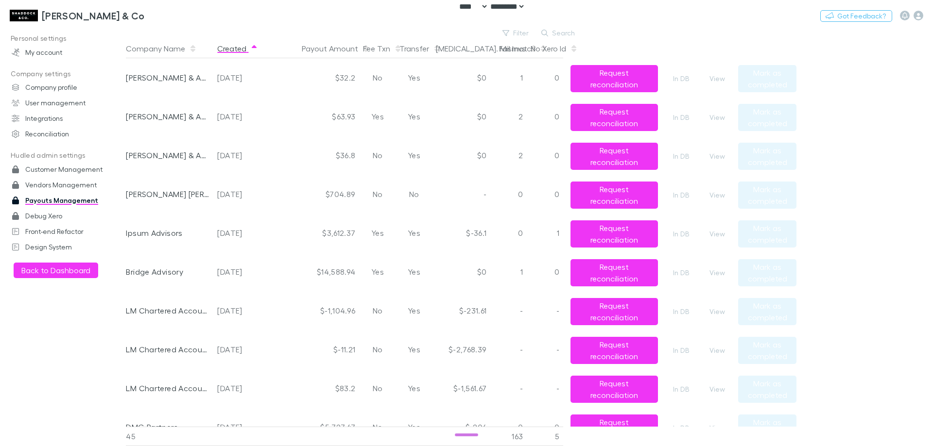
click at [235, 48] on button "Created" at bounding box center [237, 48] width 41 height 19
click at [717, 157] on button "View" at bounding box center [716, 157] width 31 height 12
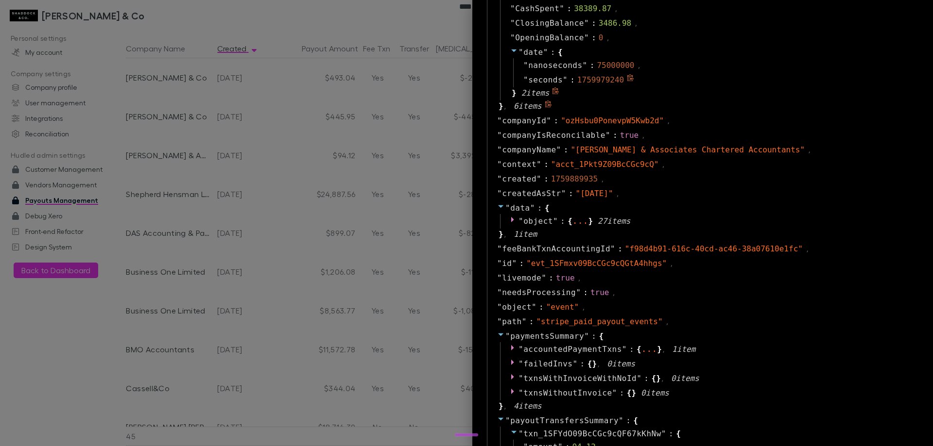
scroll to position [486, 0]
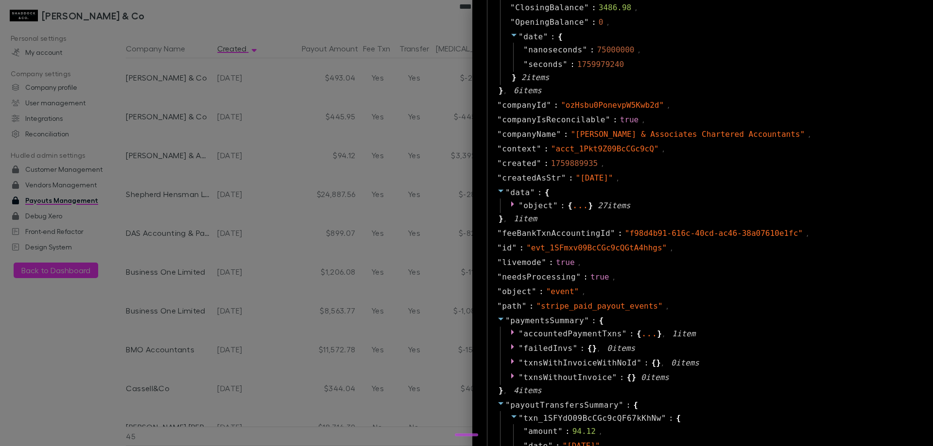
click at [307, 255] on div at bounding box center [466, 223] width 933 height 446
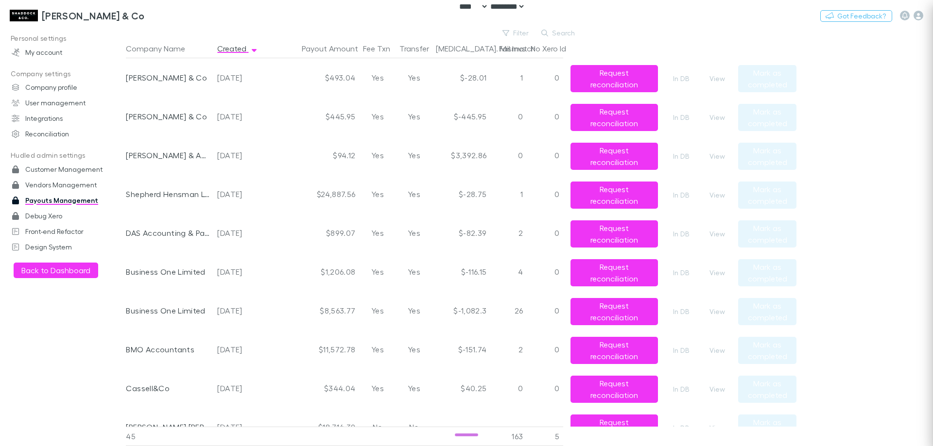
scroll to position [0, 0]
click at [715, 235] on button "View" at bounding box center [716, 234] width 31 height 12
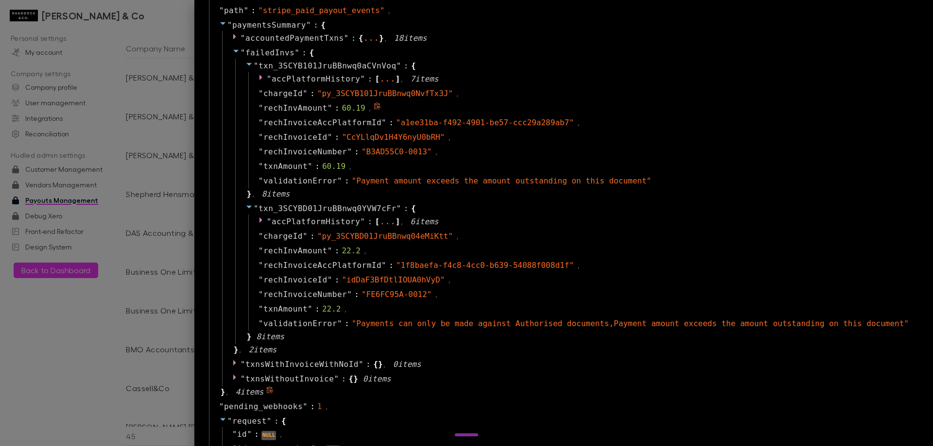
scroll to position [729, 0]
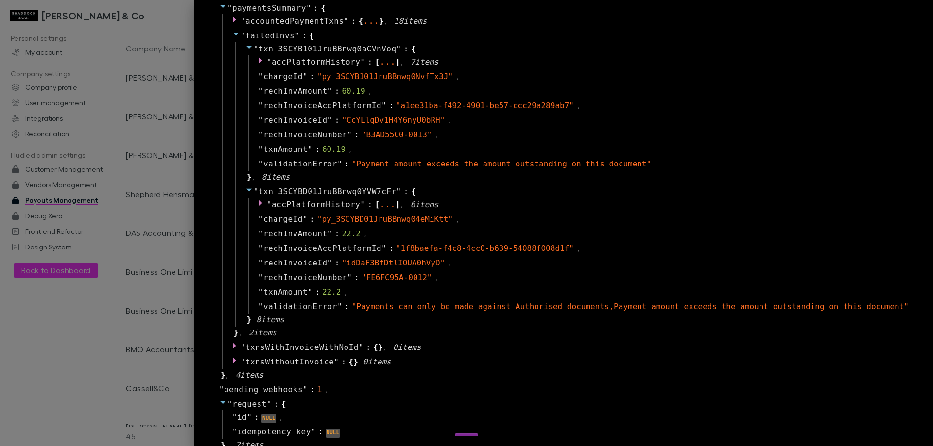
click at [176, 264] on div at bounding box center [466, 223] width 933 height 446
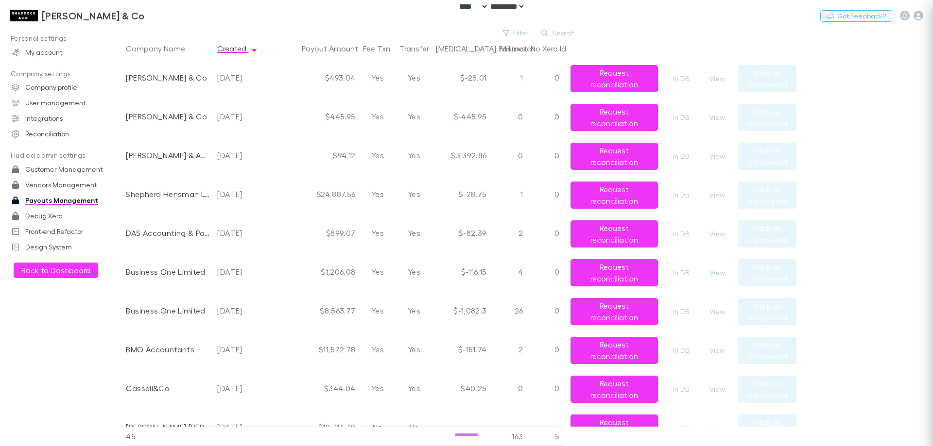
scroll to position [0, 0]
click at [719, 196] on button "View" at bounding box center [716, 195] width 31 height 12
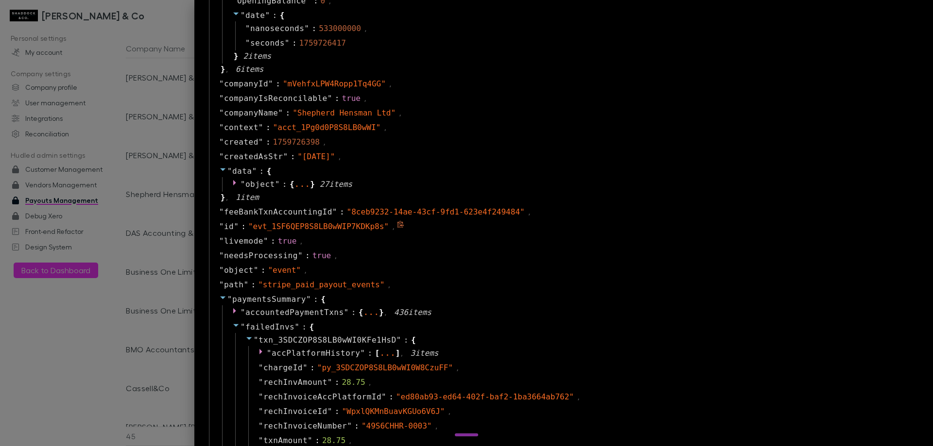
scroll to position [534, 0]
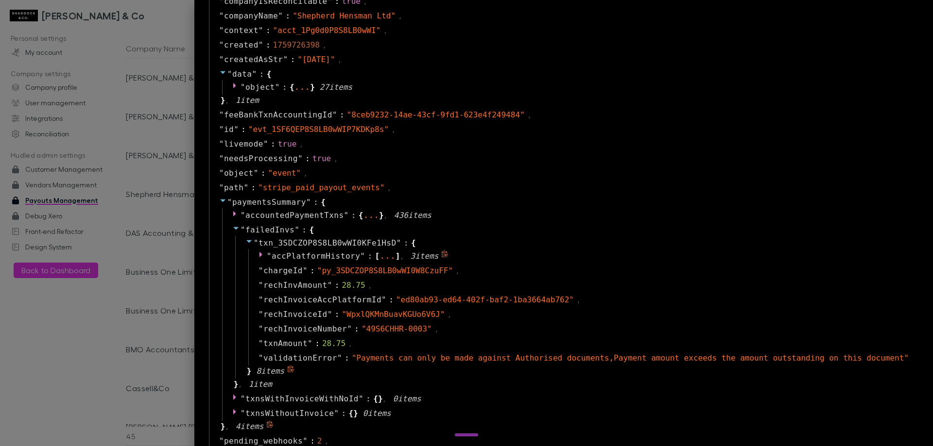
click at [360, 258] on span "accPlatformHistory" at bounding box center [316, 256] width 88 height 9
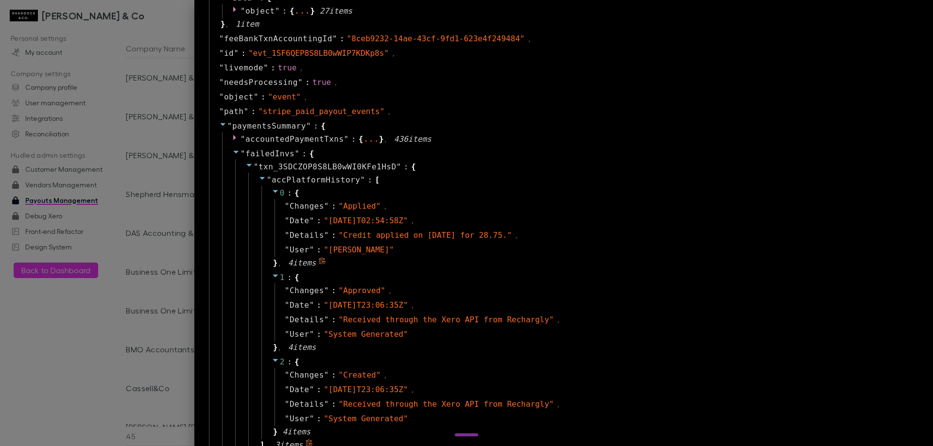
scroll to position [631, 0]
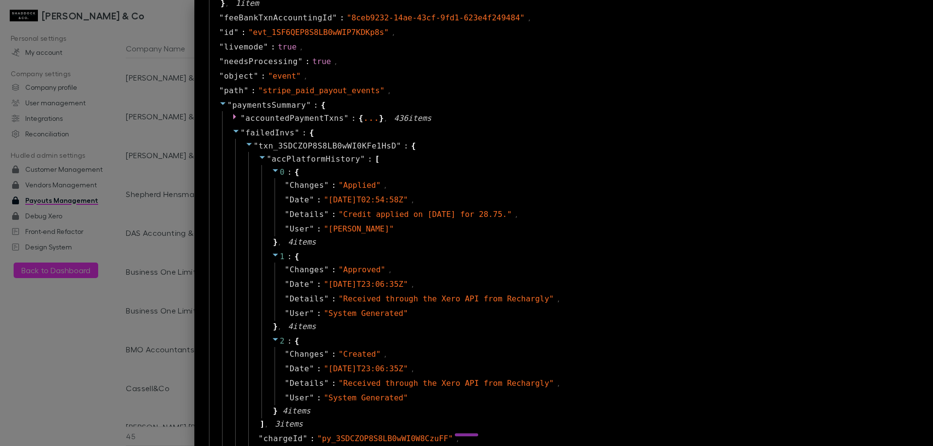
click at [183, 255] on div at bounding box center [466, 223] width 933 height 446
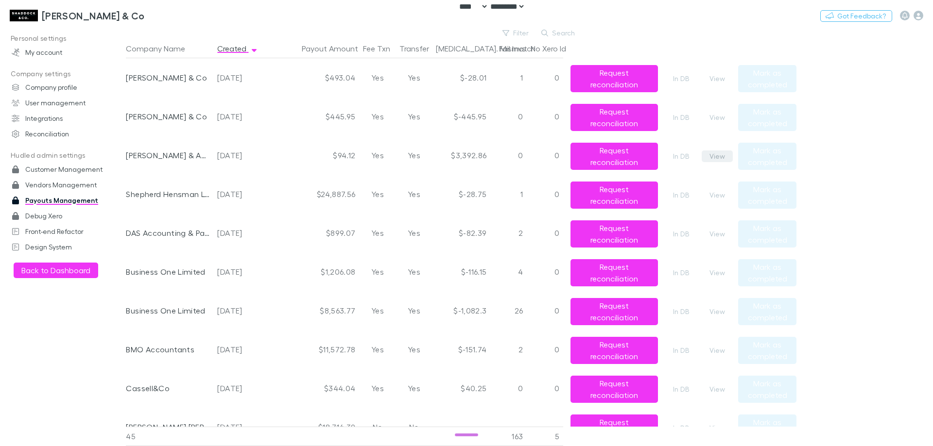
click at [718, 157] on button "View" at bounding box center [716, 157] width 31 height 12
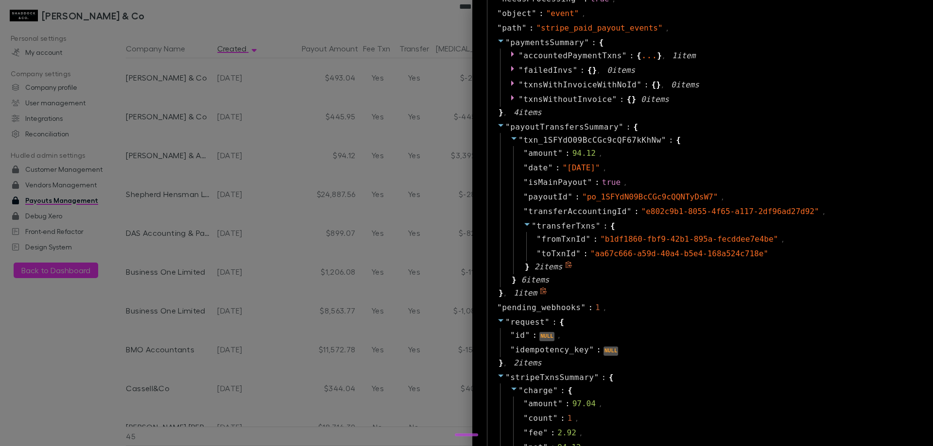
scroll to position [777, 0]
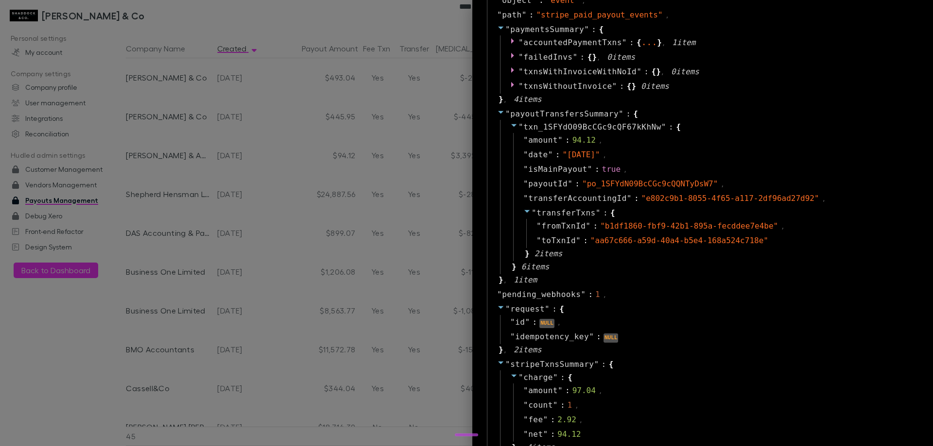
click at [201, 159] on div at bounding box center [466, 223] width 933 height 446
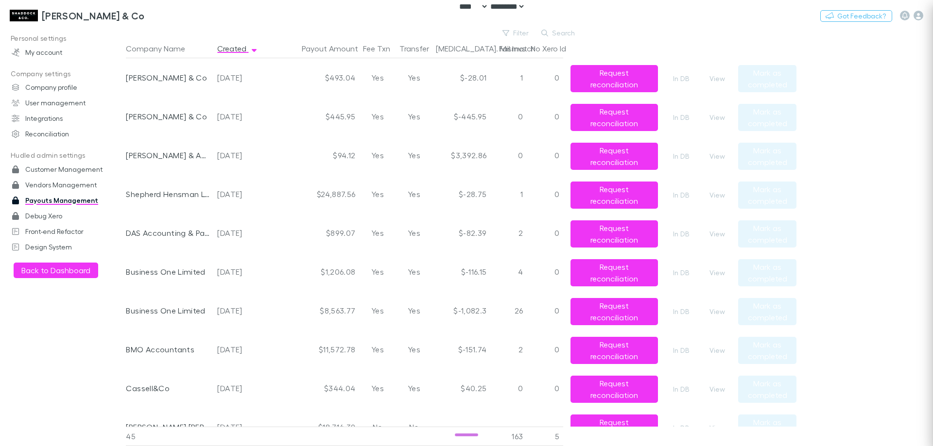
scroll to position [0, 0]
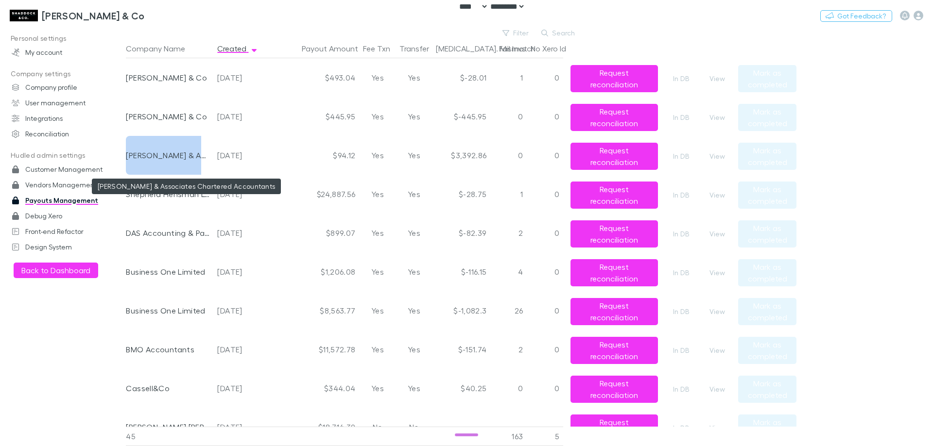
drag, startPoint x: 197, startPoint y: 158, endPoint x: 128, endPoint y: 151, distance: 69.8
click at [128, 151] on div "[PERSON_NAME] & Associates Chartered Accountants" at bounding box center [168, 155] width 84 height 39
copy div "Walsh & Associates"
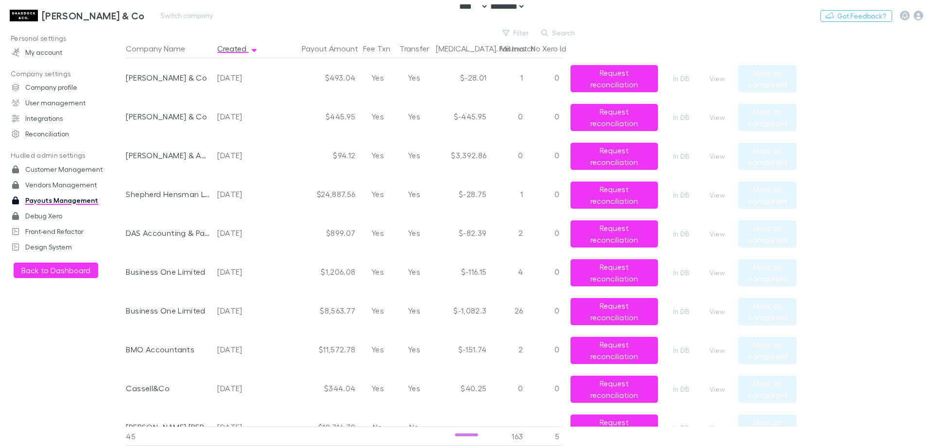
click at [353, 0] on div "Shaddock & Co Switch company Nothing Got Feedback?" at bounding box center [466, 15] width 933 height 31
click at [899, 194] on main "Filter Search Company Name Created Payout Amount Fee Txn Transfer Bal. Mismatch…" at bounding box center [529, 236] width 807 height 419
click at [272, 20] on div "Shaddock & Co Switch company Nothing Got Feedback?" at bounding box center [466, 15] width 933 height 31
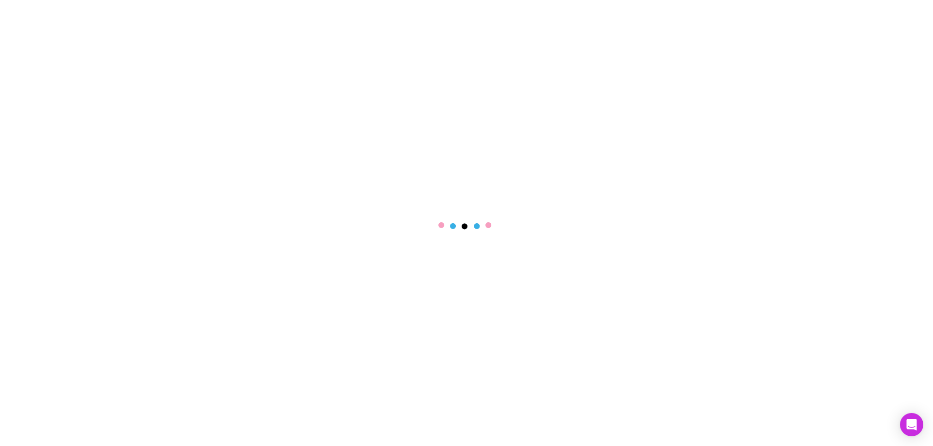
select select "****"
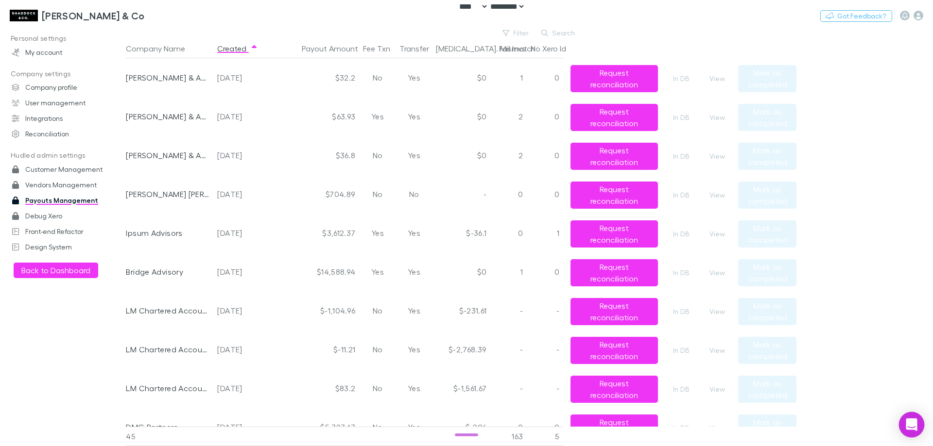
click at [916, 427] on icon "Open Intercom Messenger" at bounding box center [911, 425] width 13 height 13
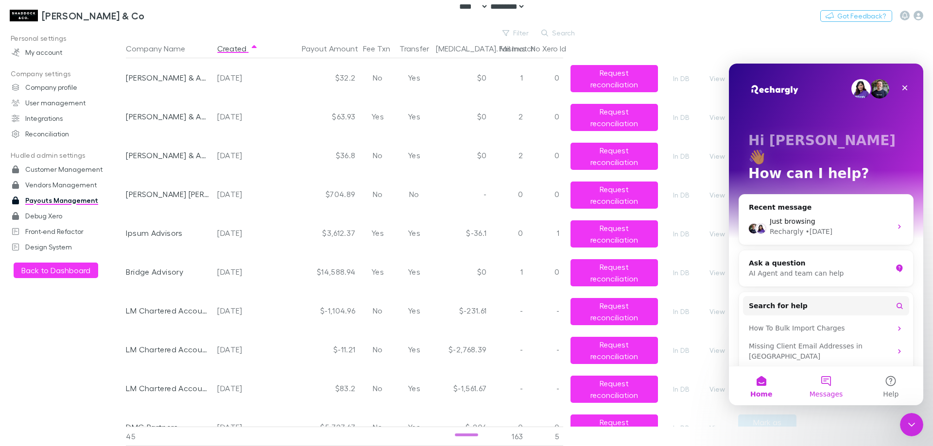
click at [828, 385] on button "Messages" at bounding box center [825, 386] width 65 height 39
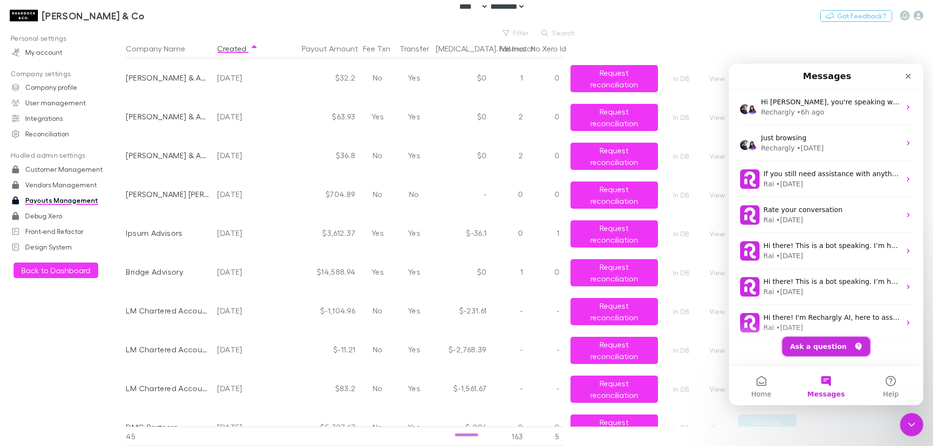
click at [825, 346] on button "Ask a question" at bounding box center [826, 346] width 88 height 19
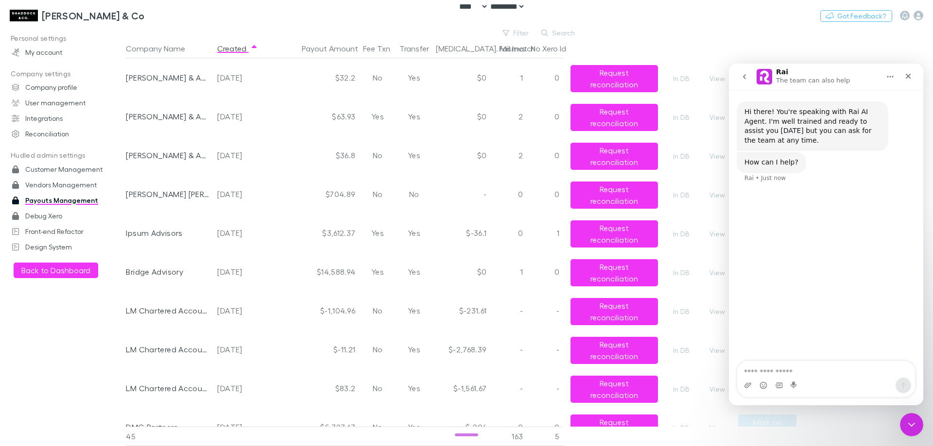
click at [742, 78] on icon "go back" at bounding box center [744, 77] width 8 height 8
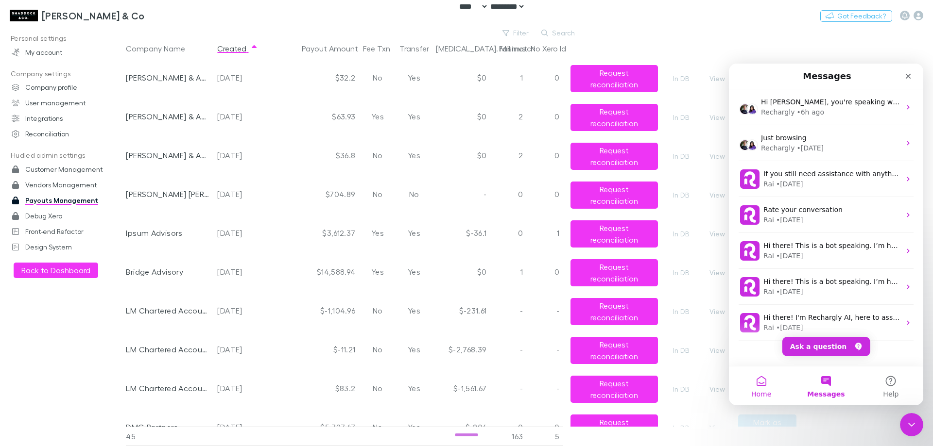
drag, startPoint x: 770, startPoint y: 390, endPoint x: 769, endPoint y: 379, distance: 10.2
click at [769, 380] on button "Home" at bounding box center [761, 386] width 65 height 39
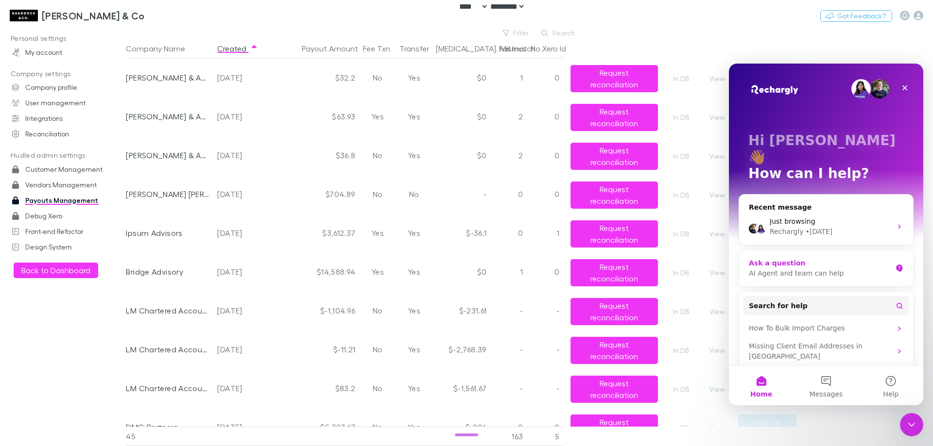
click at [795, 258] on div "Ask a question" at bounding box center [820, 263] width 143 height 10
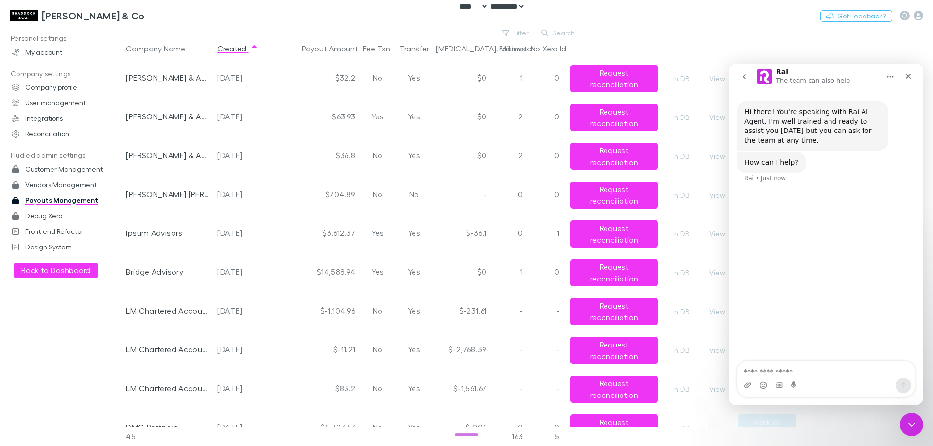
click at [740, 74] on icon "go back" at bounding box center [744, 77] width 8 height 8
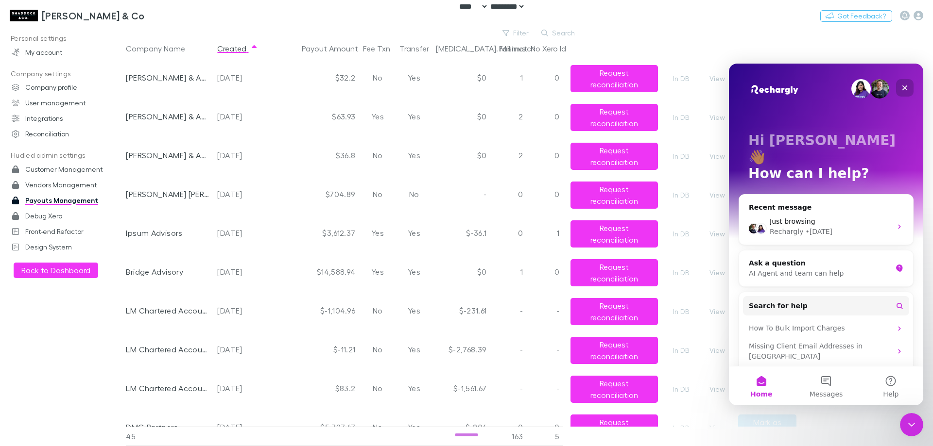
click at [907, 85] on icon "Close" at bounding box center [905, 88] width 8 height 8
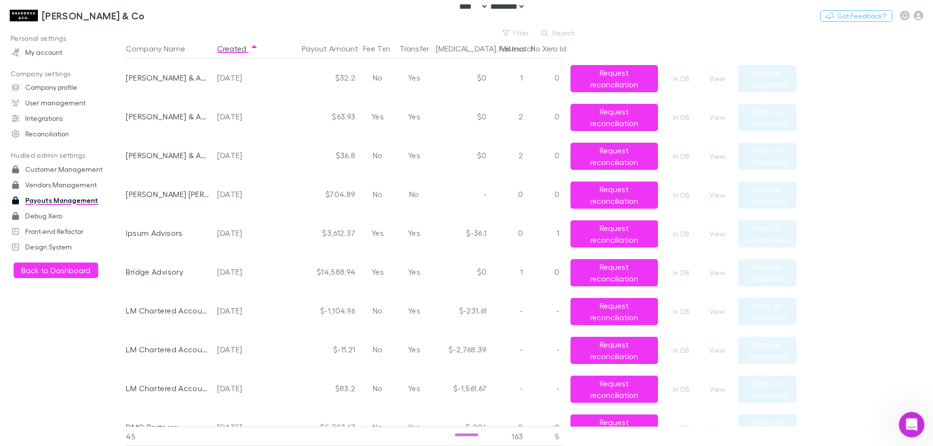
click at [906, 424] on icon "Open Intercom Messenger" at bounding box center [910, 424] width 16 height 16
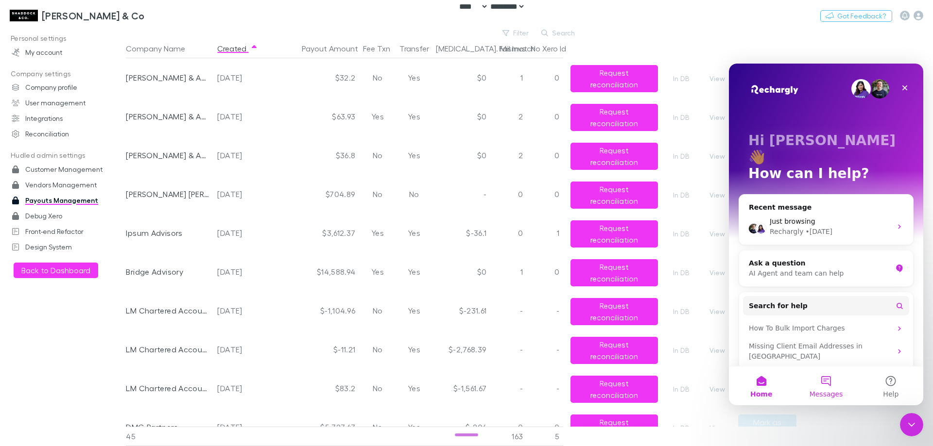
click at [832, 398] on span "Messages" at bounding box center [826, 394] width 34 height 7
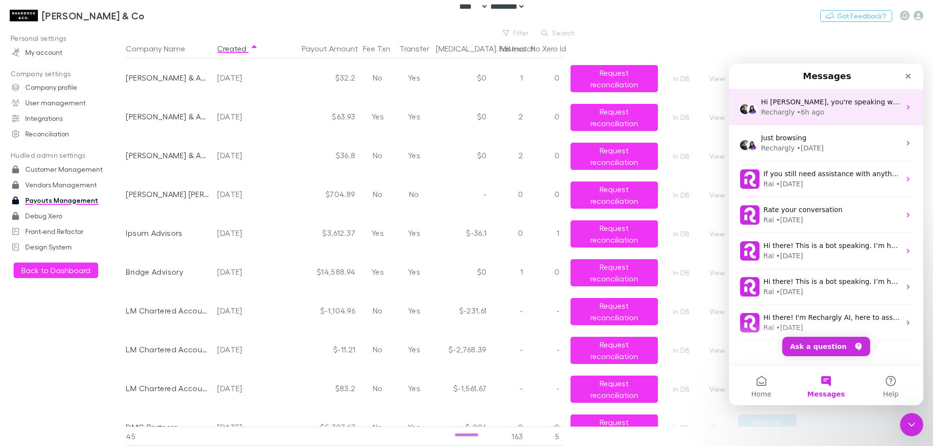
click at [871, 110] on div "Rechargly • 6h ago" at bounding box center [830, 112] width 139 height 10
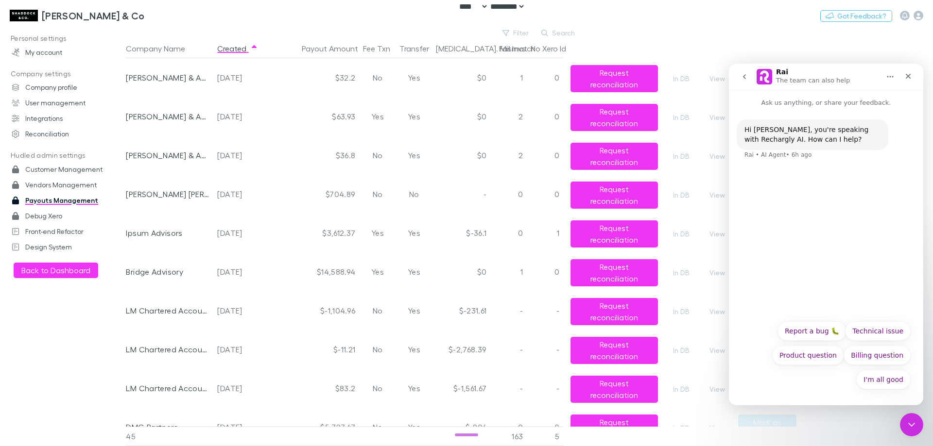
click at [740, 76] on icon "go back" at bounding box center [744, 77] width 8 height 8
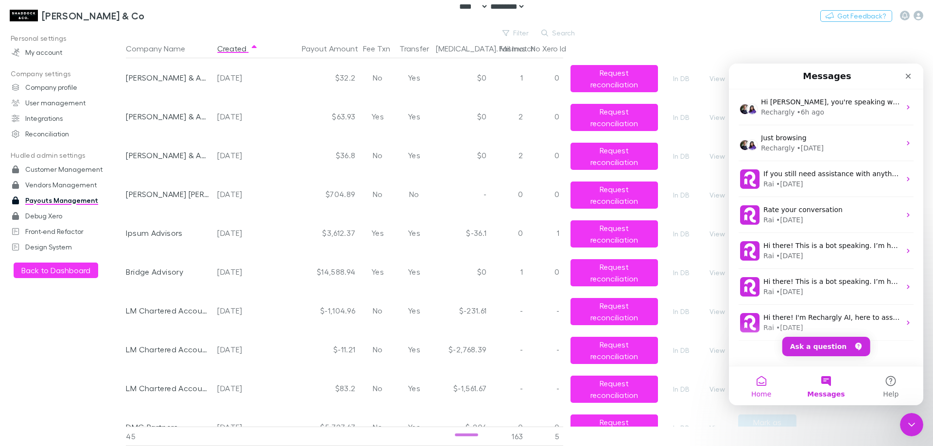
click at [768, 384] on button "Home" at bounding box center [761, 386] width 65 height 39
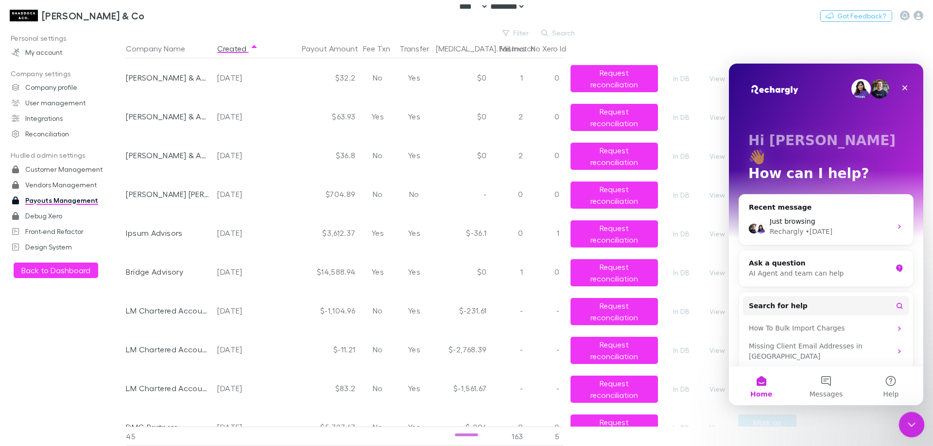
click at [908, 419] on icon "Close Intercom Messenger" at bounding box center [910, 424] width 12 height 12
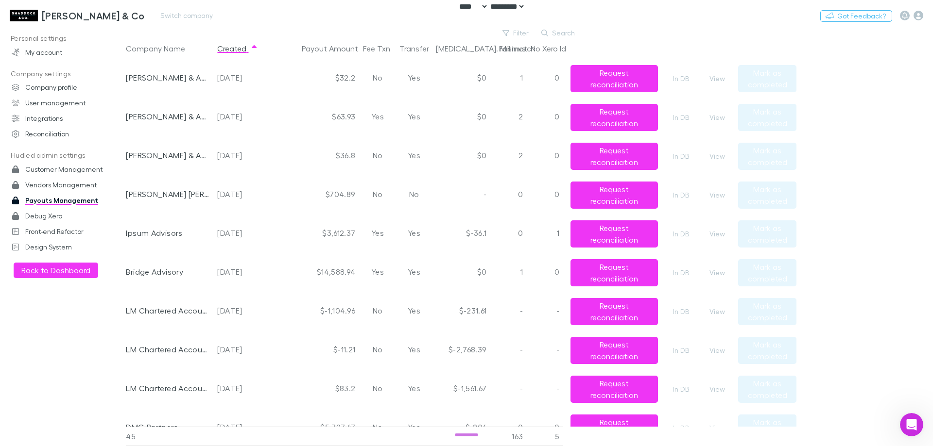
click at [74, 14] on h3 "[PERSON_NAME] & Co" at bounding box center [93, 16] width 103 height 12
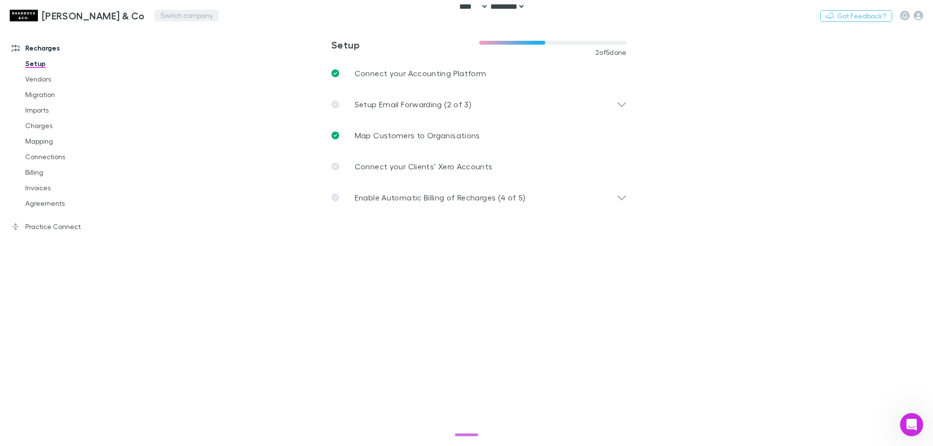
click at [157, 19] on button "Switch company" at bounding box center [186, 16] width 64 height 12
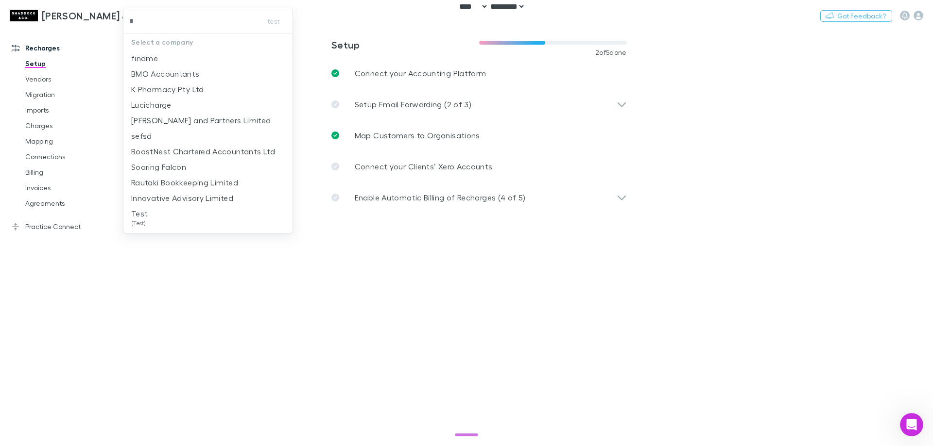
type input "**"
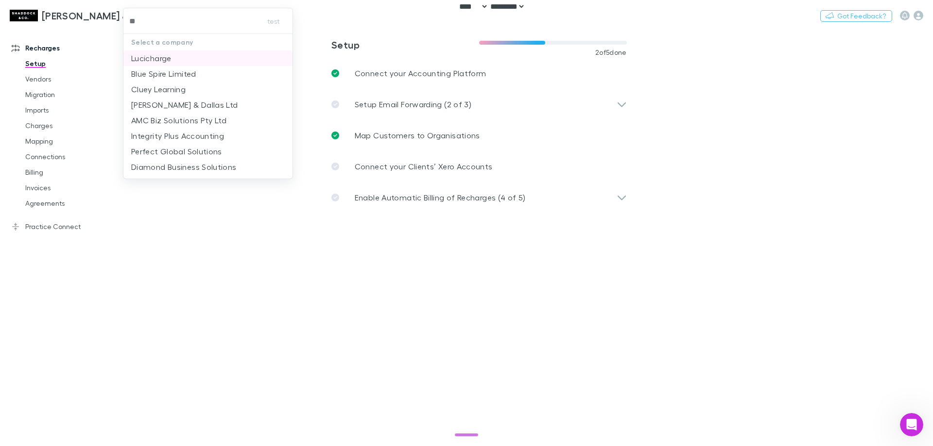
click at [159, 58] on p "Lucicharge" at bounding box center [151, 58] width 40 height 12
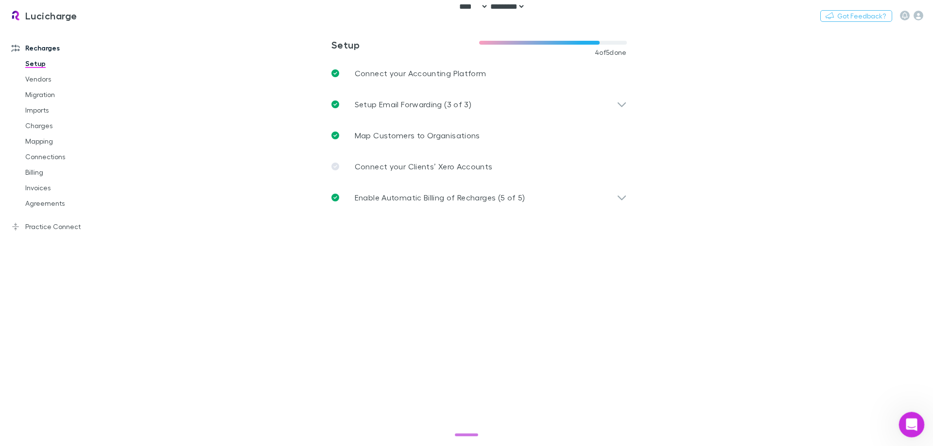
click at [917, 420] on div "Open Intercom Messenger" at bounding box center [910, 424] width 32 height 32
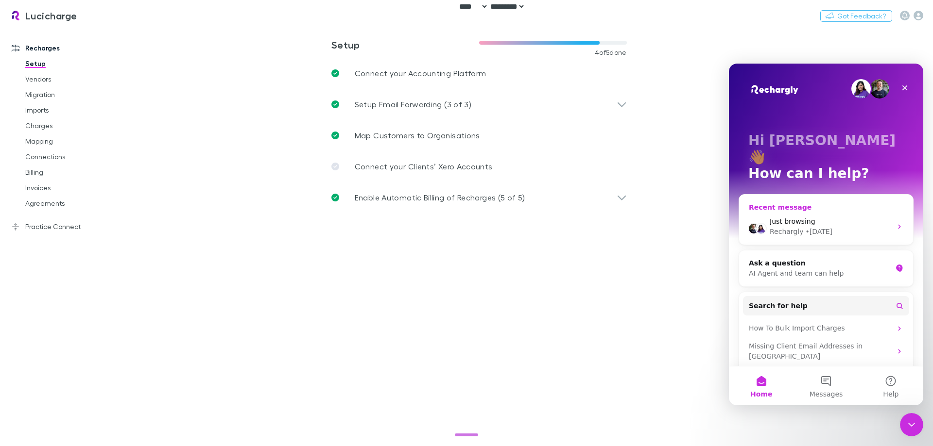
click at [818, 217] on div "Just browsing" at bounding box center [830, 222] width 122 height 10
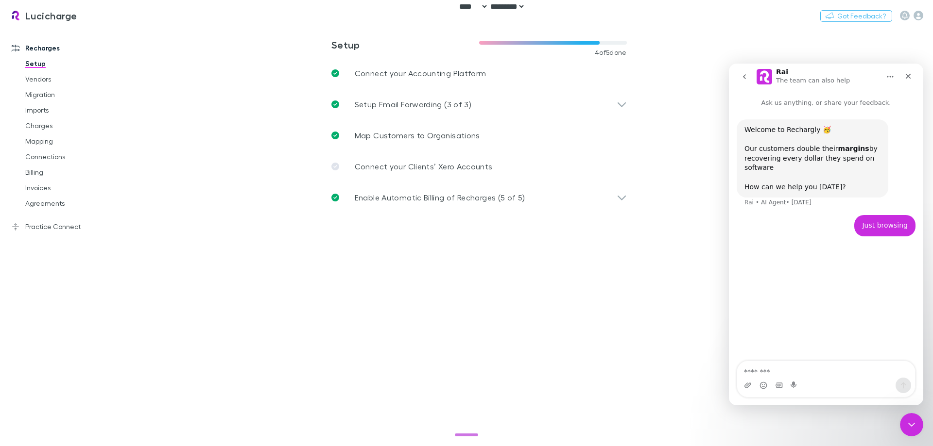
click at [744, 81] on button "go back" at bounding box center [744, 77] width 18 height 18
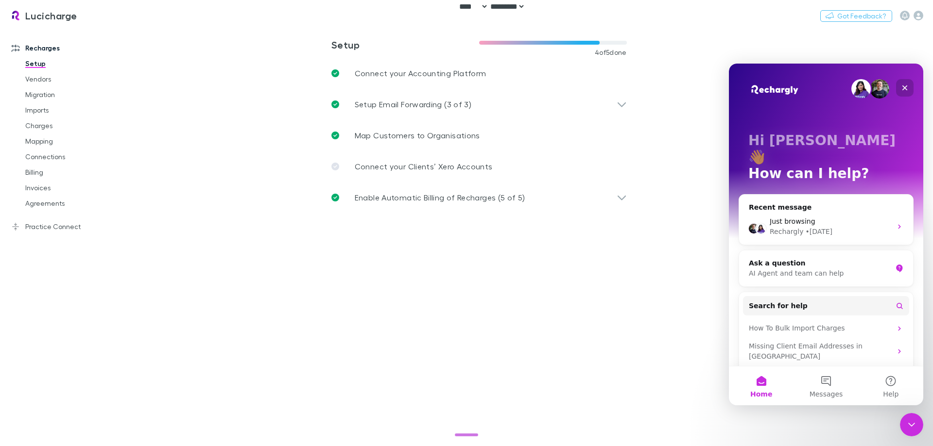
click at [905, 90] on icon "Close" at bounding box center [905, 88] width 8 height 8
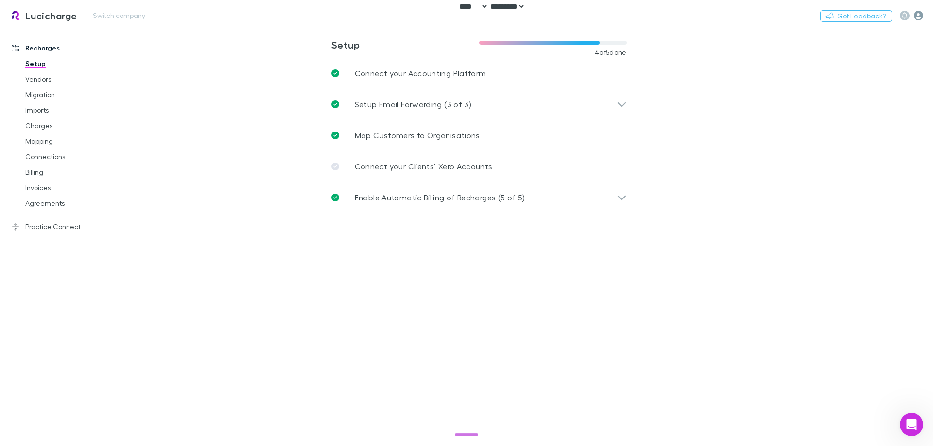
drag, startPoint x: 912, startPoint y: 14, endPoint x: 917, endPoint y: 15, distance: 4.9
click at [913, 14] on div at bounding box center [911, 16] width 23 height 10
click at [917, 15] on icon "button" at bounding box center [918, 16] width 10 height 10
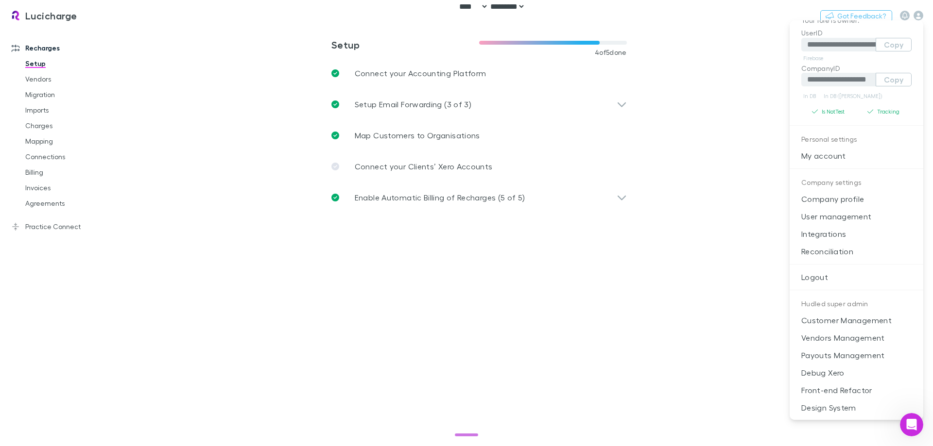
scroll to position [23, 0]
click at [826, 271] on p "Logout" at bounding box center [856, 276] width 134 height 17
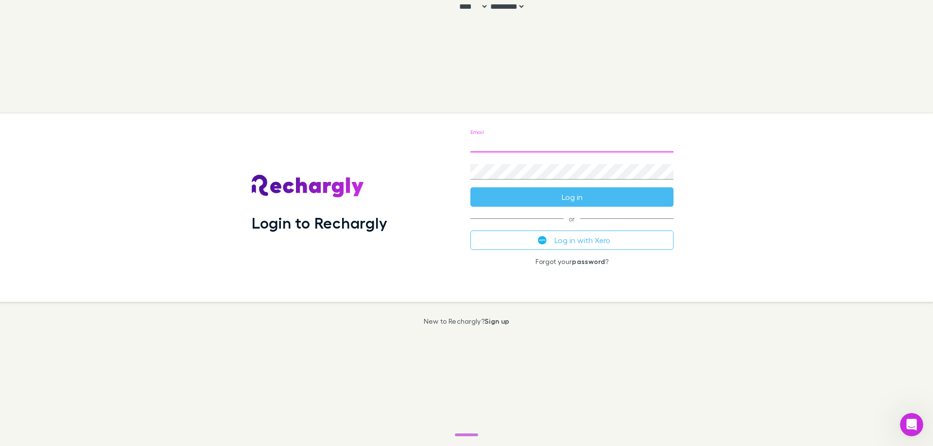
click at [569, 137] on input "Email" at bounding box center [571, 145] width 203 height 16
click at [0, 446] on com-1password-button at bounding box center [0, 446] width 0 height 0
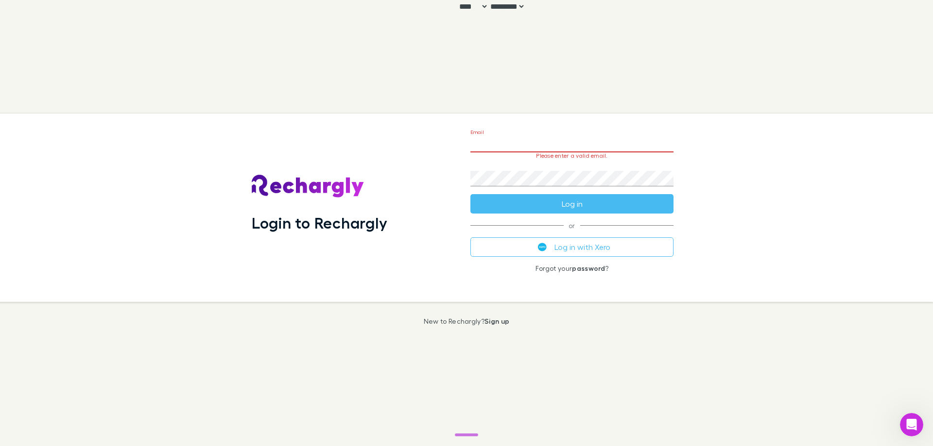
type input "**********"
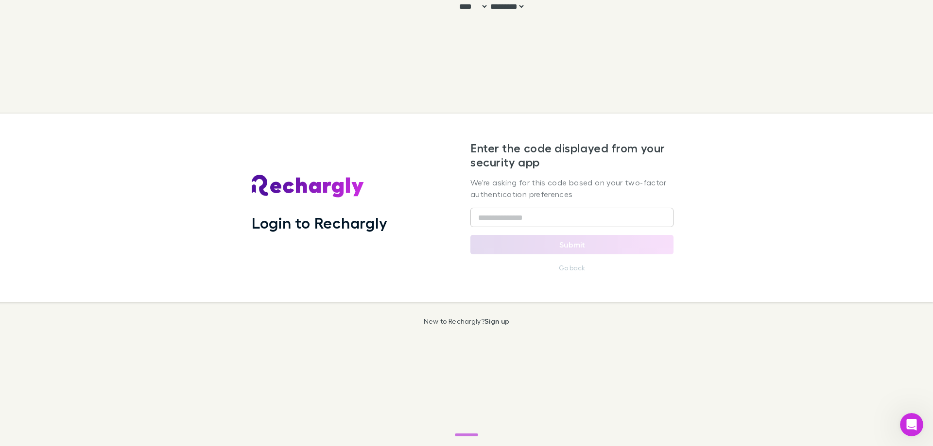
click at [602, 208] on input "text" at bounding box center [571, 217] width 203 height 19
click at [592, 224] on input "text" at bounding box center [571, 217] width 203 height 19
type input "******"
